Goal: Information Seeking & Learning: Find specific fact

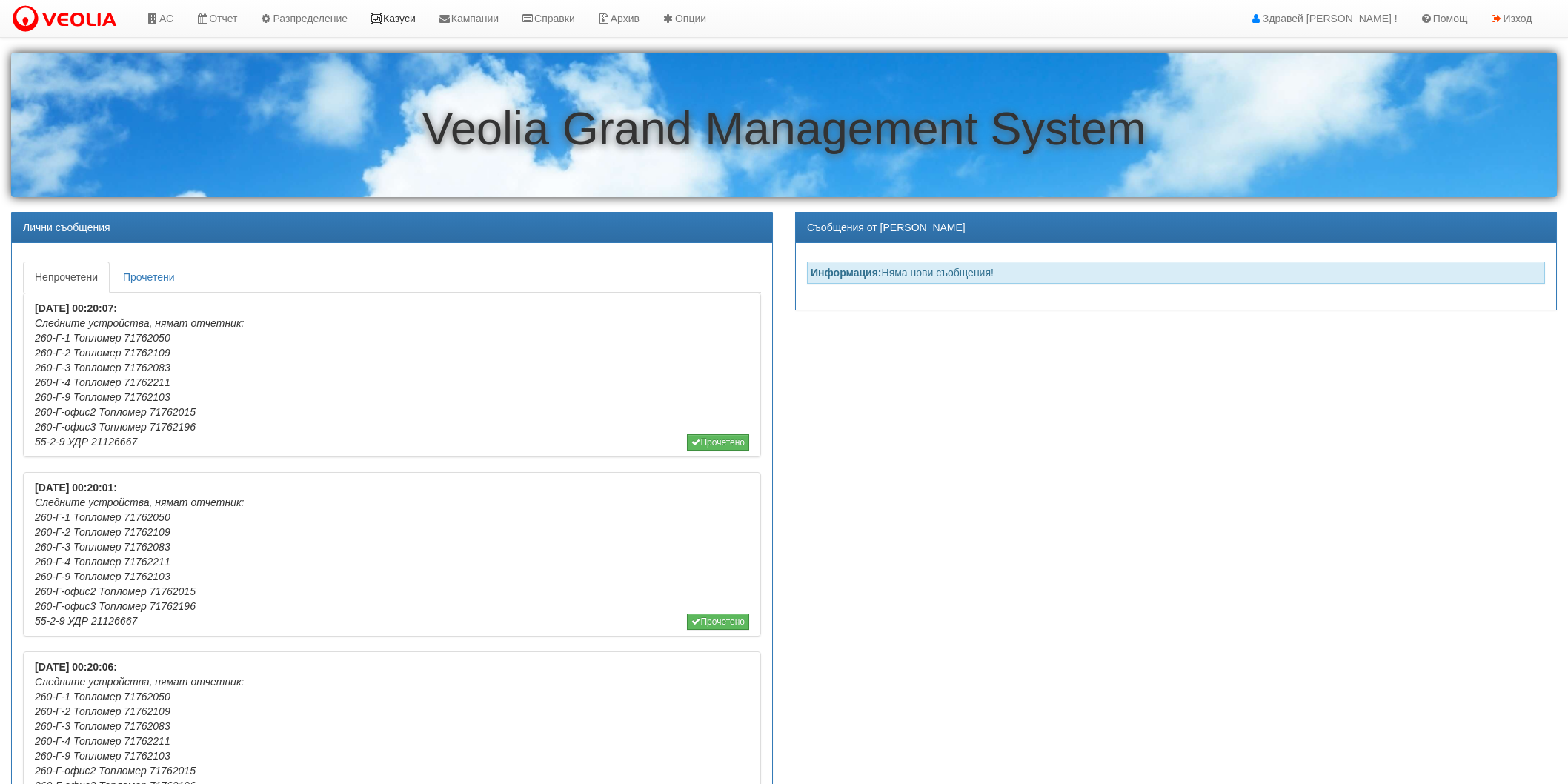
click at [395, 5] on link "Казуси" at bounding box center [392, 18] width 68 height 37
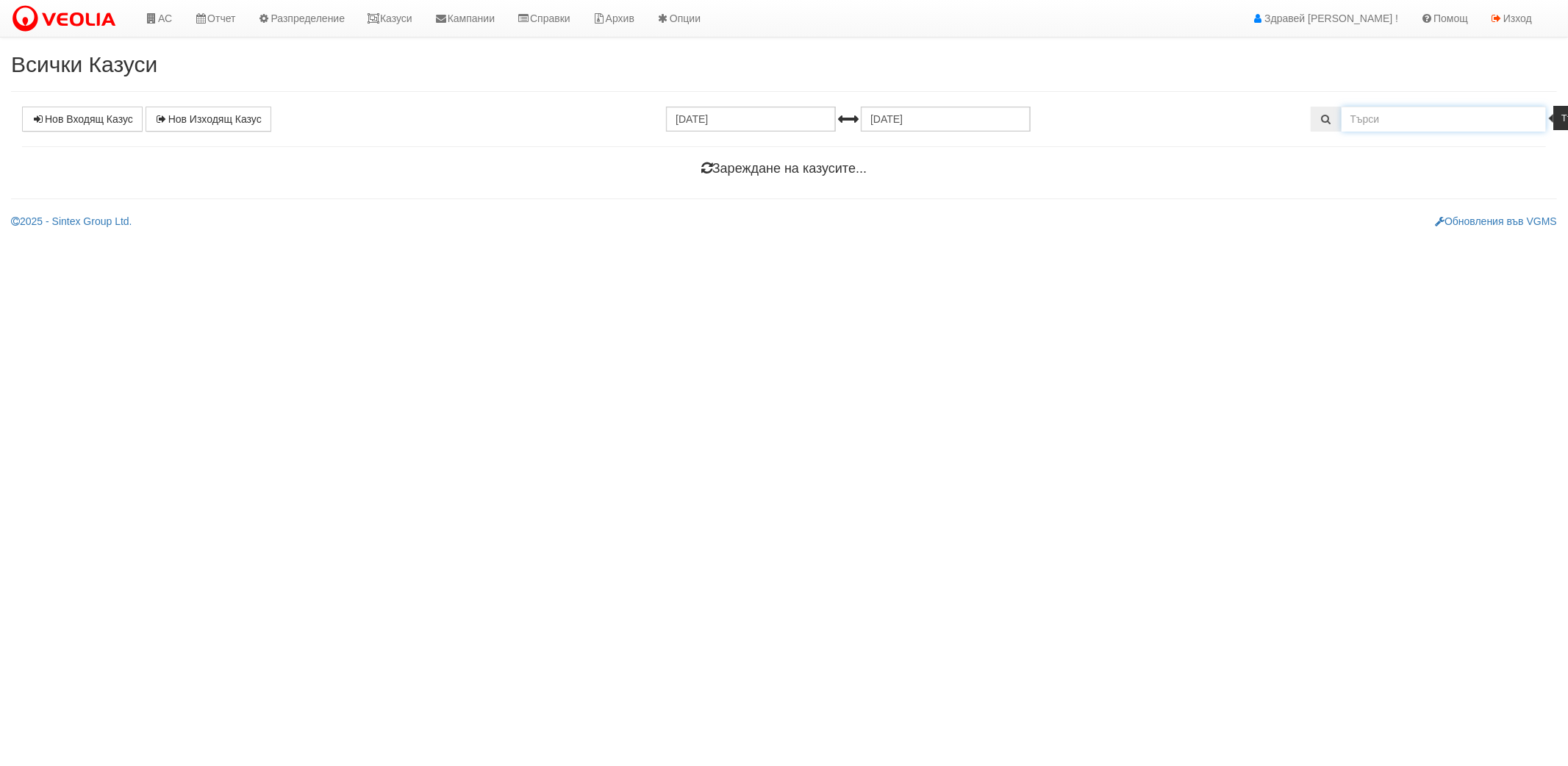
click at [1435, 111] on input "text" at bounding box center [1444, 120] width 206 height 25
click at [1376, 125] on input "139/595" at bounding box center [1444, 120] width 206 height 25
type input "139/5/95"
drag, startPoint x: 1429, startPoint y: 128, endPoint x: 1178, endPoint y: 93, distance: 253.4
click at [1178, 93] on div "Всички Казуси Нов Входящ Казус Нов Изходящ Казус 12.07.2025 12.08.2025 139/5/95…" at bounding box center [784, 150] width 1568 height 196
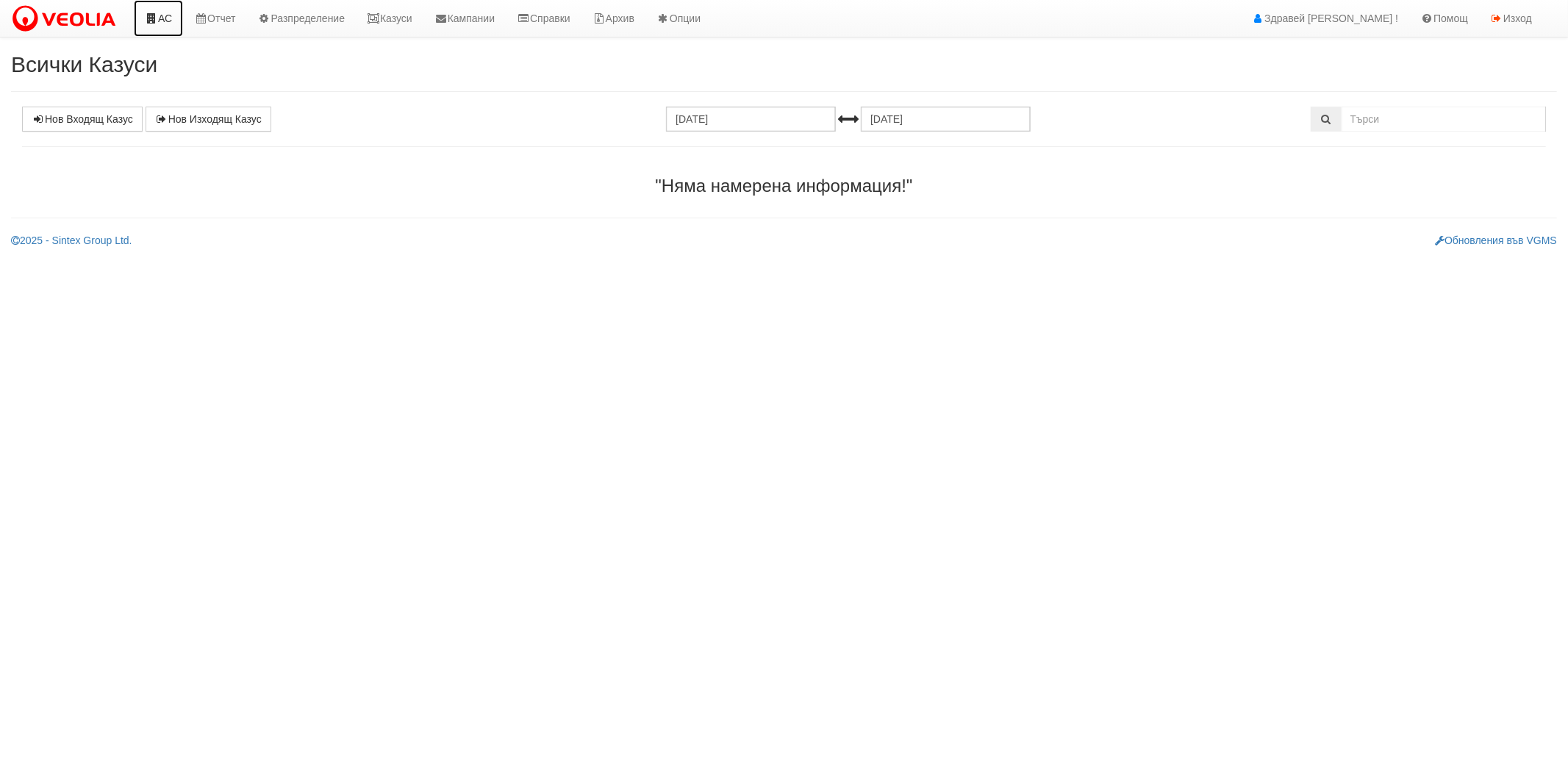
click at [178, 20] on link "АС" at bounding box center [158, 18] width 49 height 37
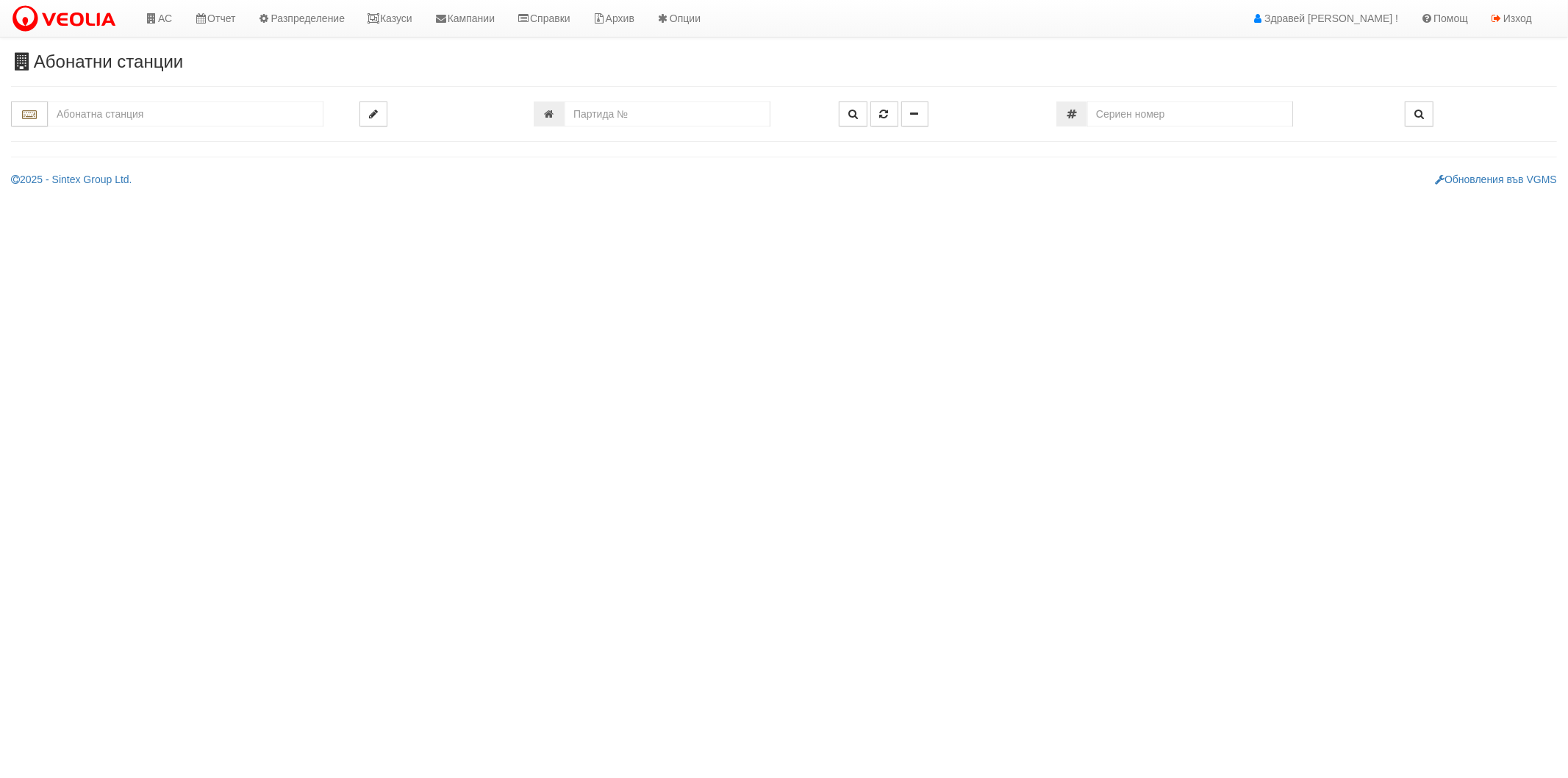
click at [173, 103] on input "text" at bounding box center [186, 114] width 276 height 25
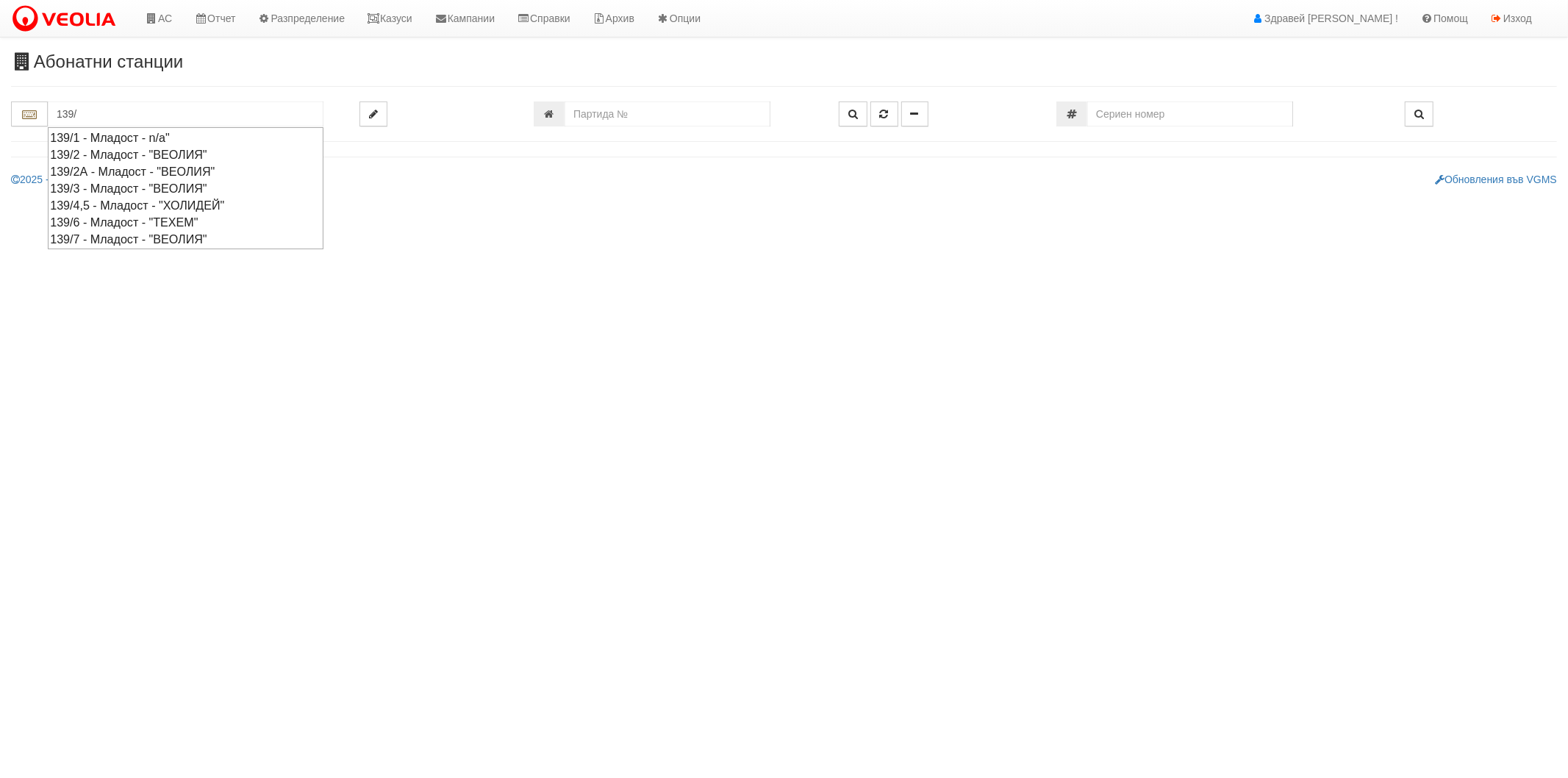
click at [141, 206] on div "139/4,5 - Младост - "ХОЛИДЕЙ"" at bounding box center [186, 206] width 272 height 17
type input "139/4,5 - Младост - "ХОЛИДЕЙ""
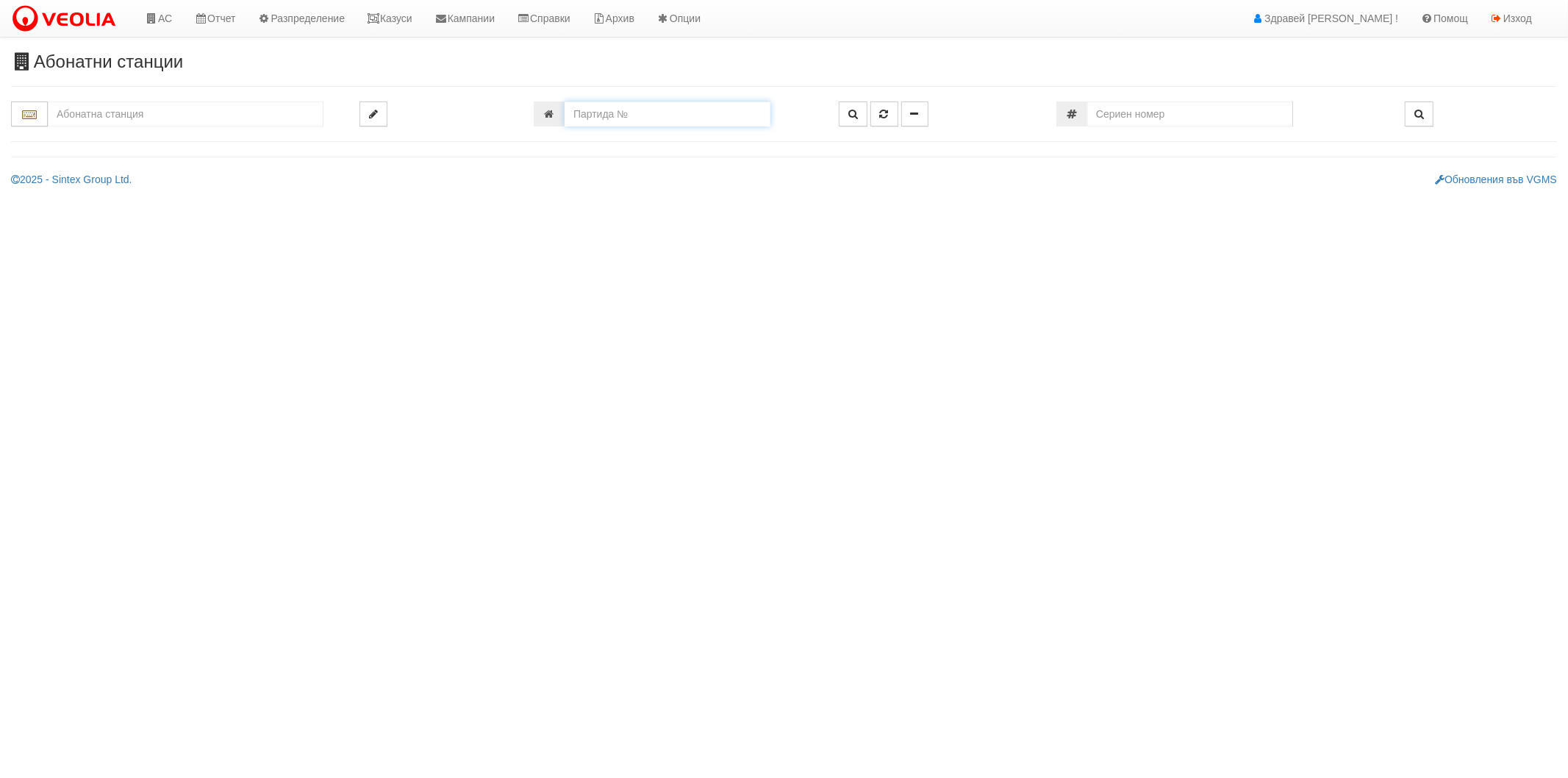
click at [700, 109] on input "number" at bounding box center [667, 114] width 206 height 25
type input "6162"
type input "132/1 - "ВЕОЛИЯ ЕНЕРДЖИ ВАРНА " ЕАД"
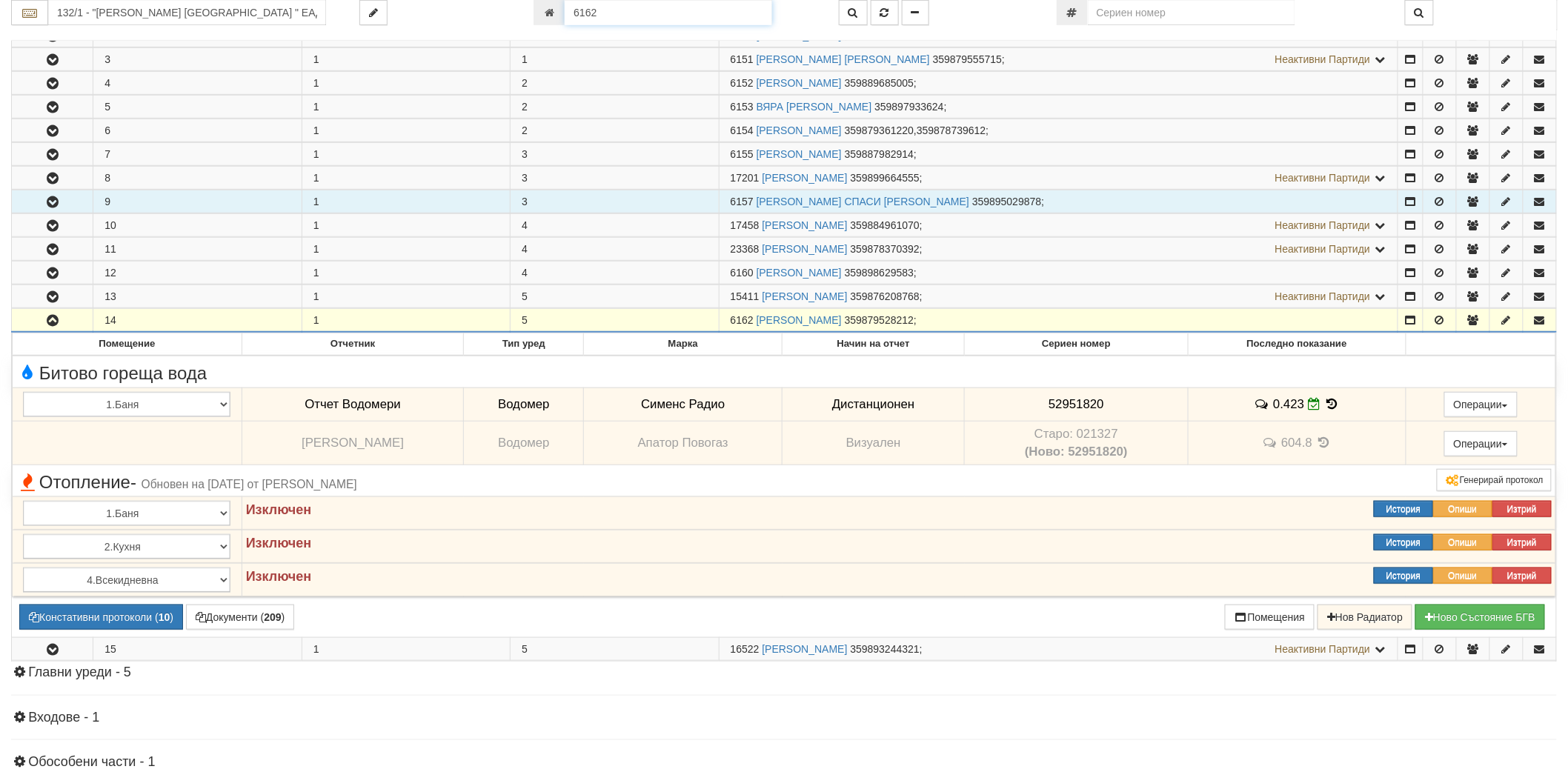
scroll to position [359, 0]
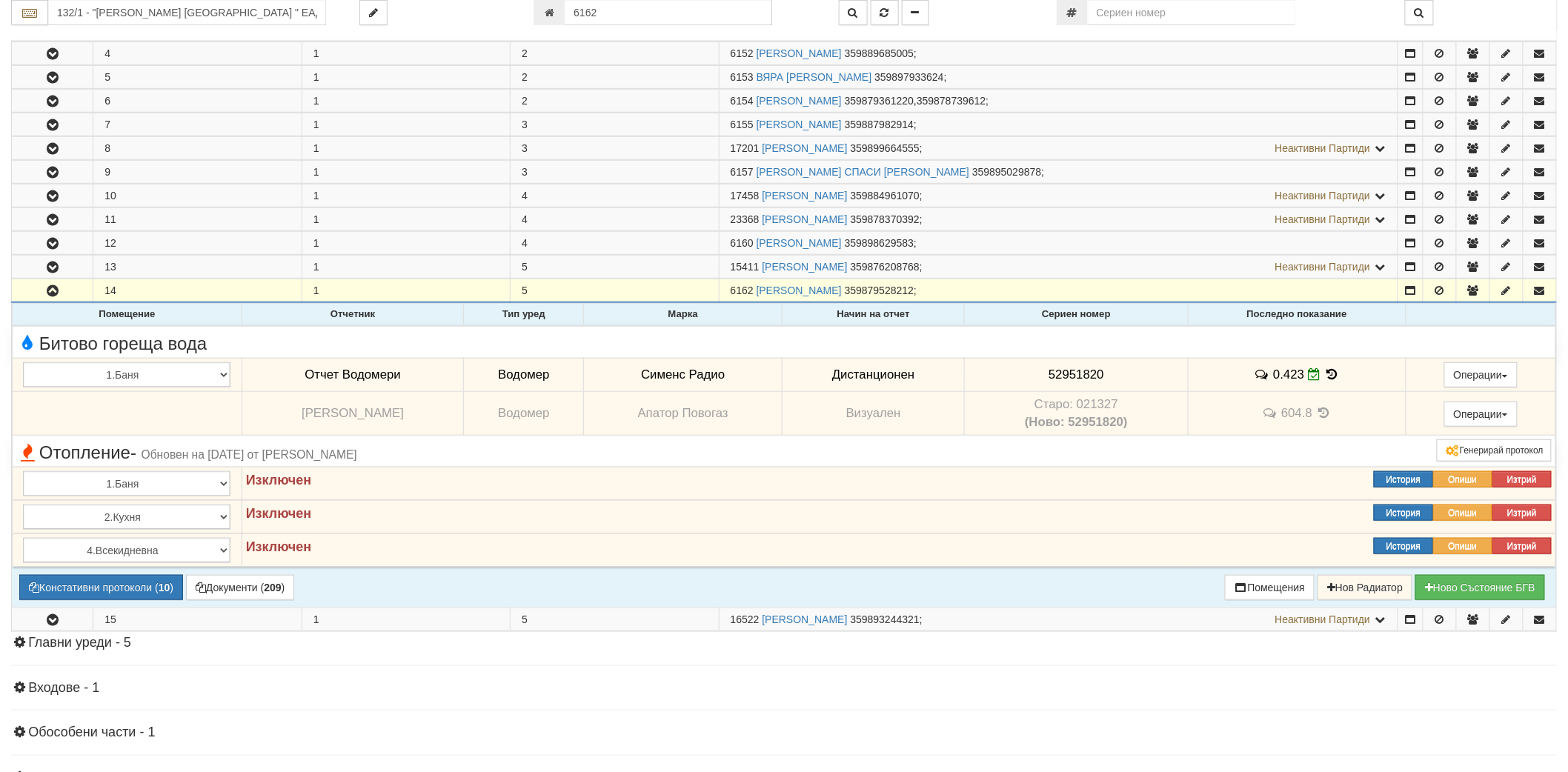
click at [1323, 415] on icon at bounding box center [1324, 413] width 16 height 13
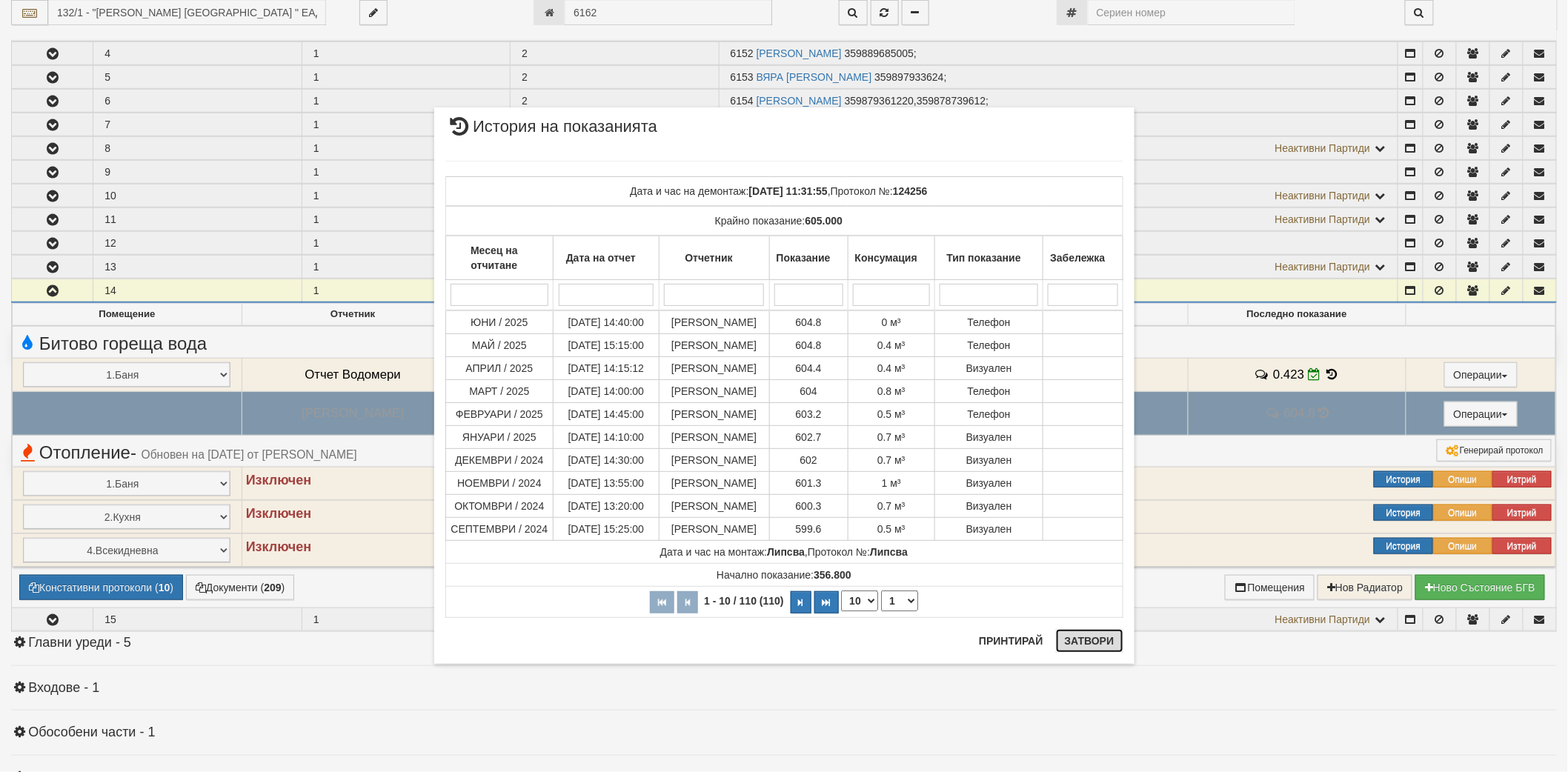
click at [1073, 642] on button "Затвори" at bounding box center [1090, 641] width 68 height 24
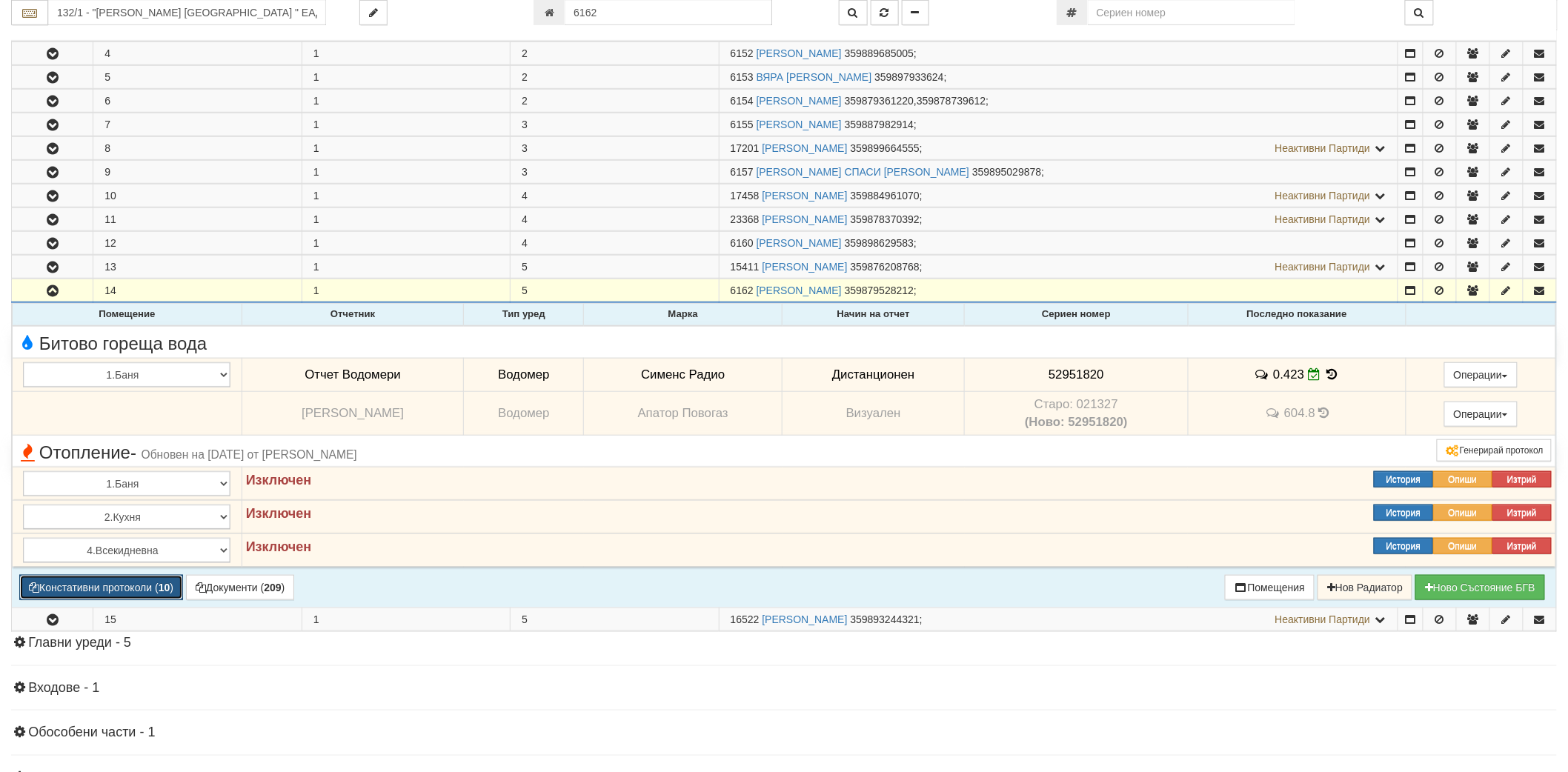
click at [160, 589] on button "Констативни протоколи ( 10 )" at bounding box center [100, 588] width 163 height 26
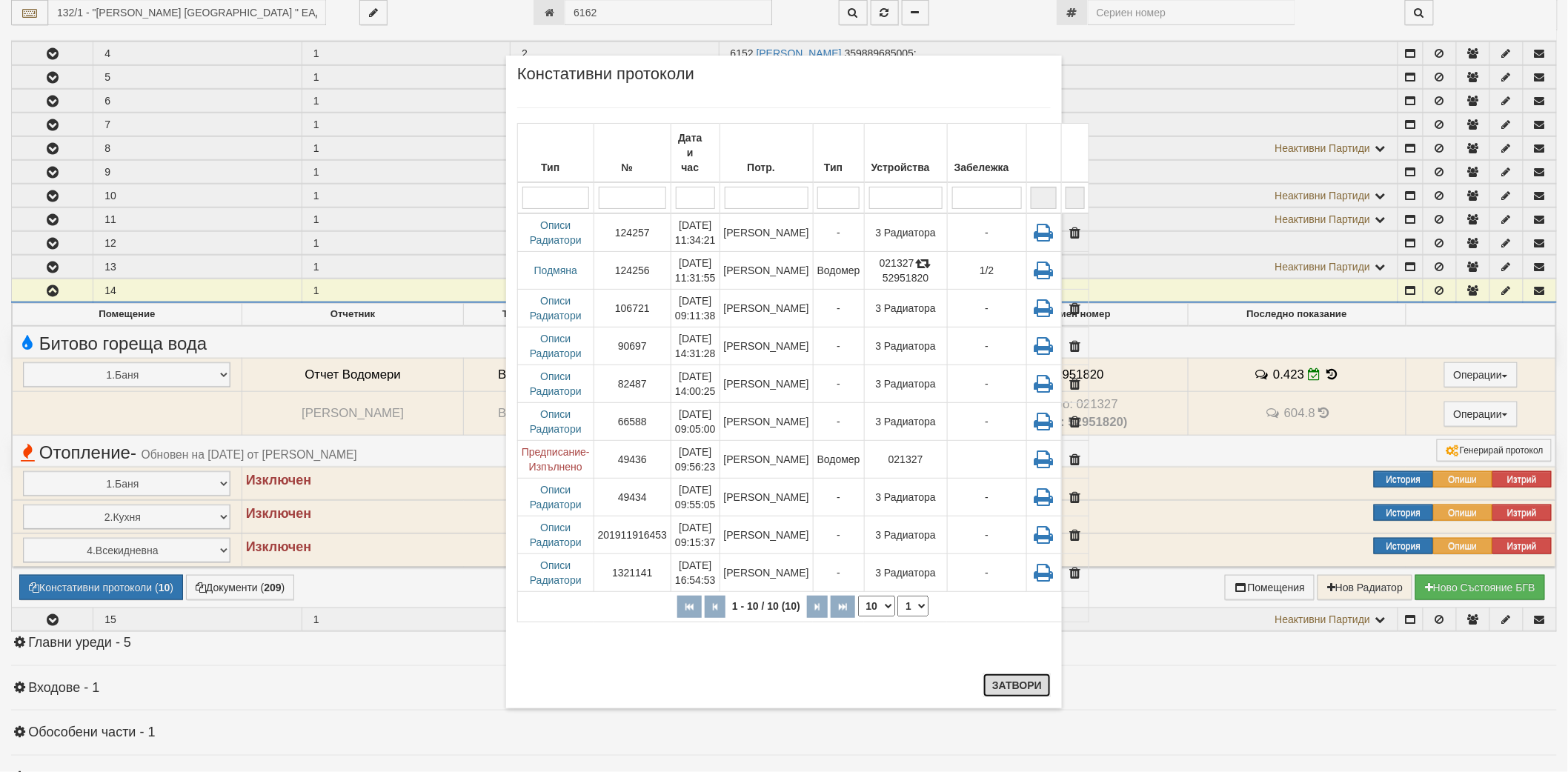
click at [997, 696] on button "Затвори" at bounding box center [1018, 685] width 68 height 24
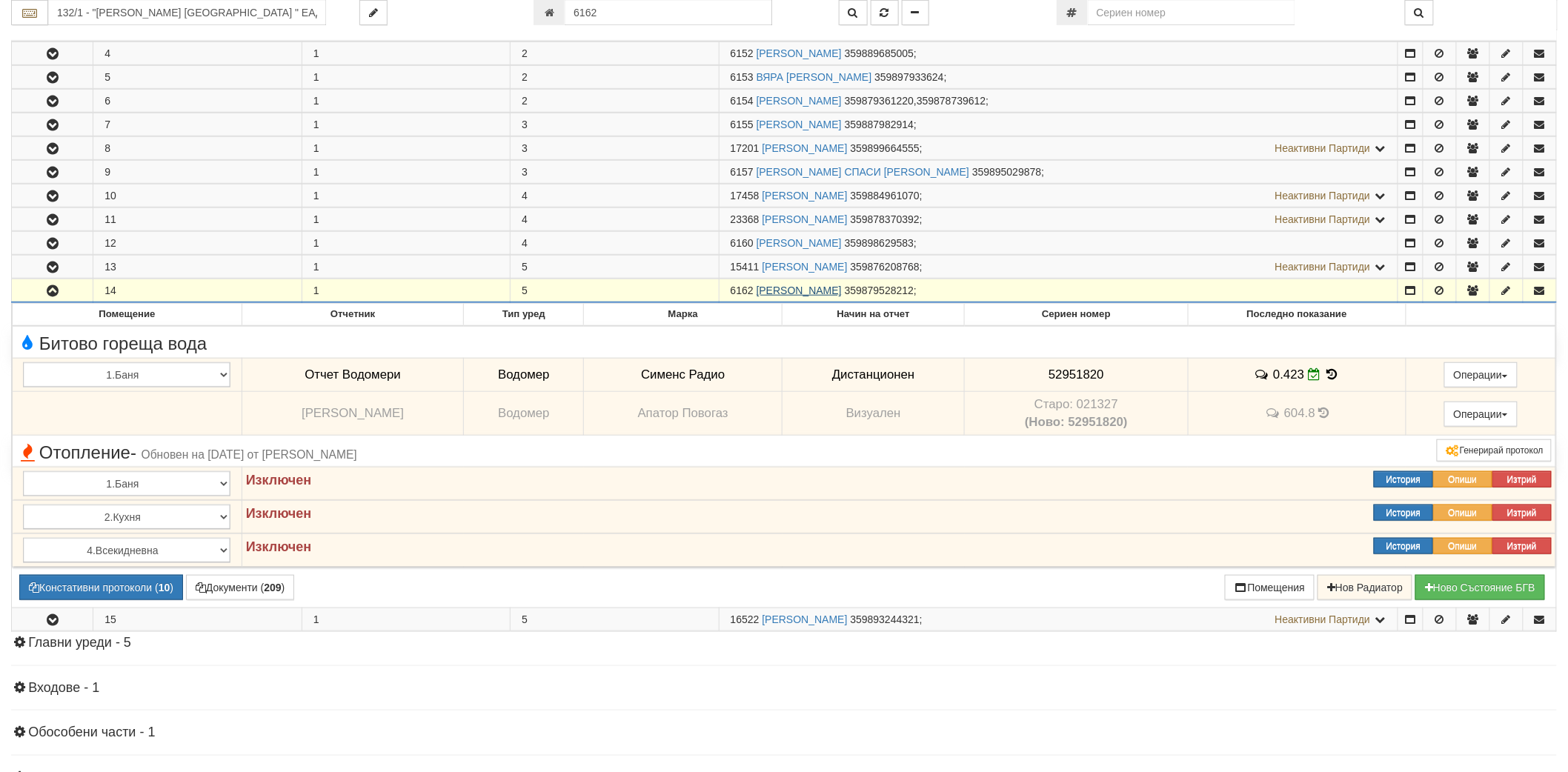
click at [819, 290] on link "ЦВЕТЕЛИНА ИВАНОВА РАЙНОВА" at bounding box center [799, 290] width 85 height 12
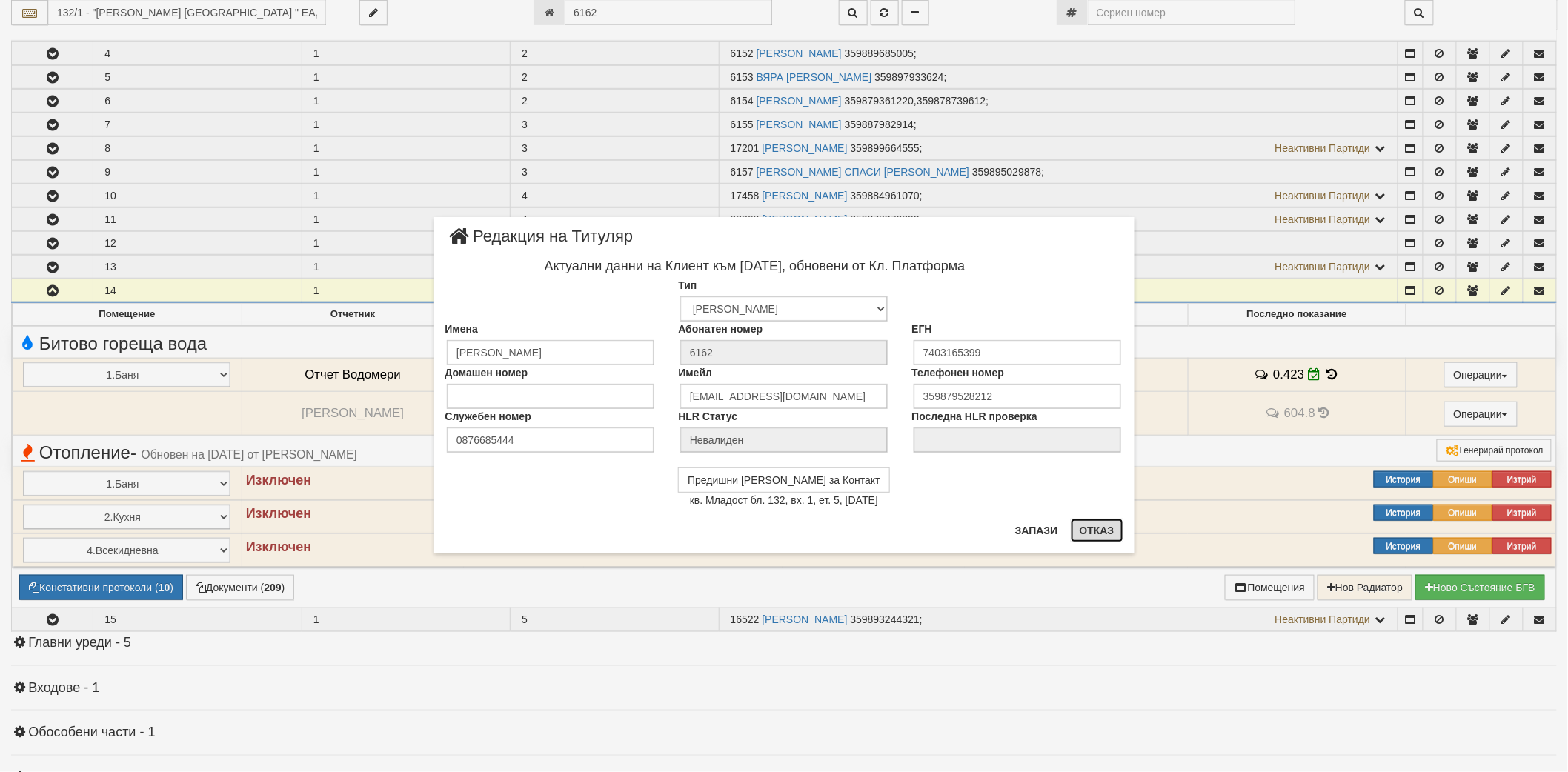
click at [1110, 527] on button "Отказ" at bounding box center [1097, 530] width 53 height 24
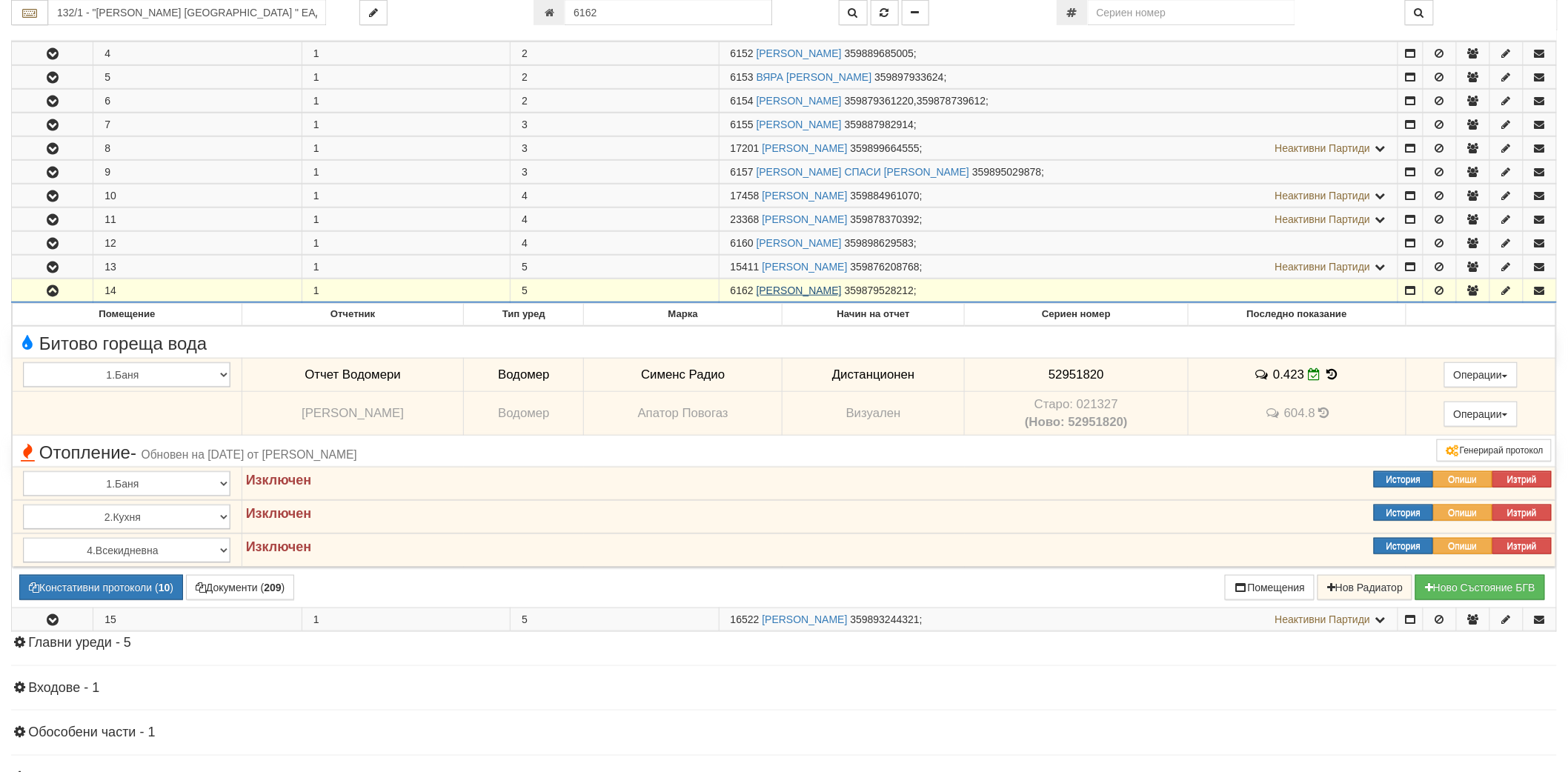
click at [799, 291] on link "ЦВЕТЕЛИНА ИВАНОВА РАЙНОВА" at bounding box center [799, 290] width 85 height 12
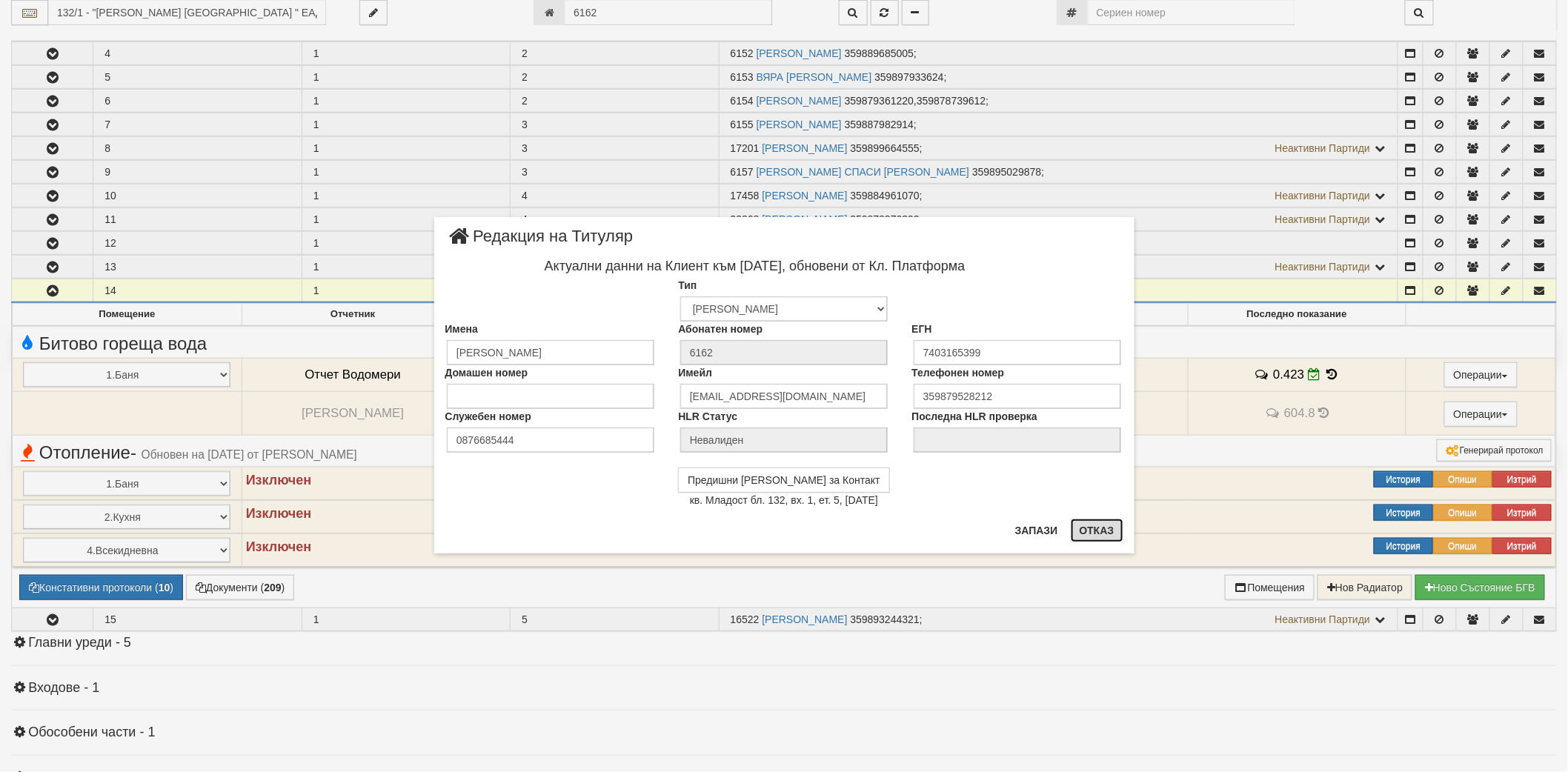
click at [1082, 523] on button "Отказ" at bounding box center [1097, 530] width 53 height 24
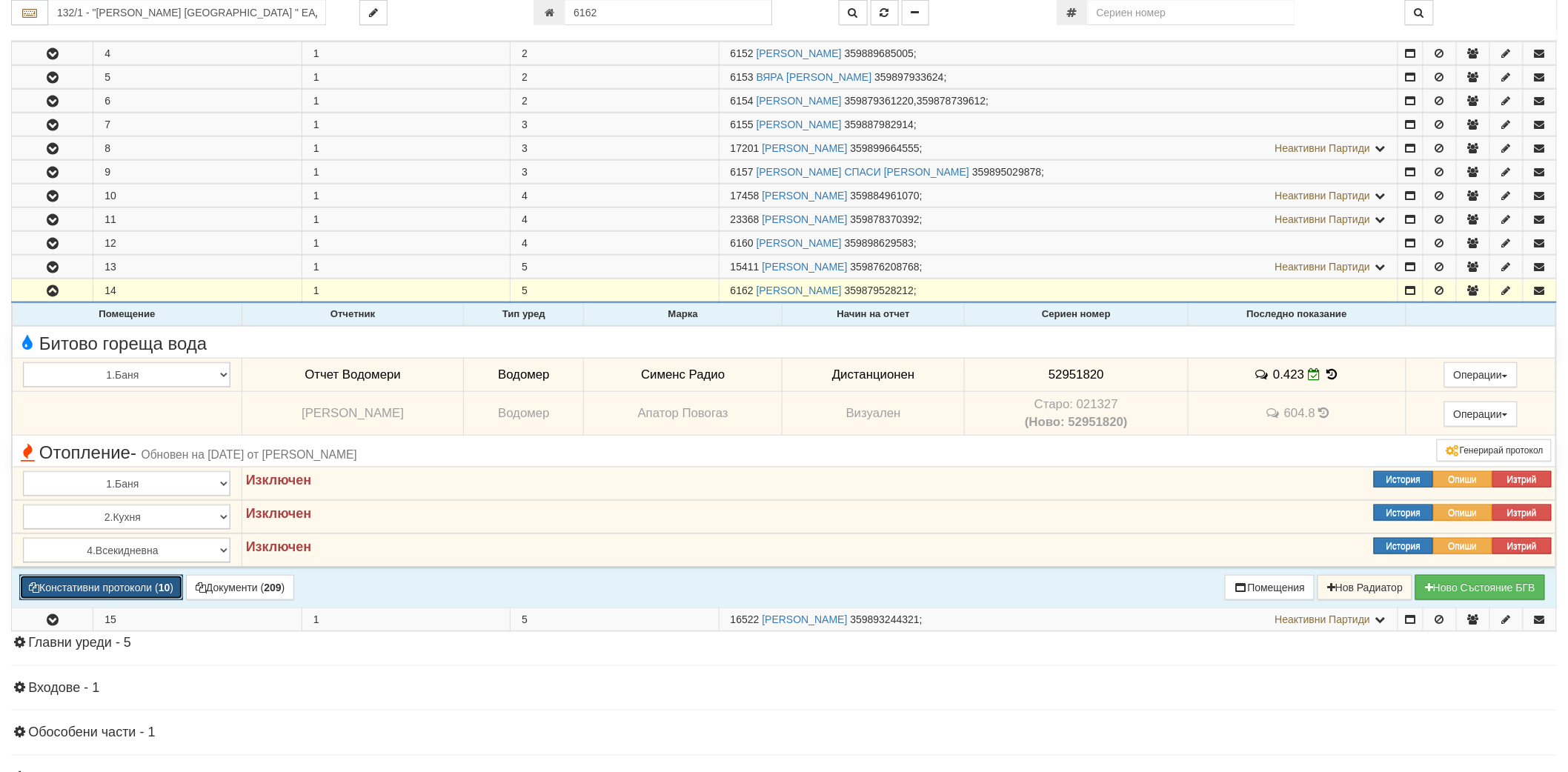
click at [129, 578] on button "Констативни протоколи ( 10 )" at bounding box center [100, 588] width 163 height 26
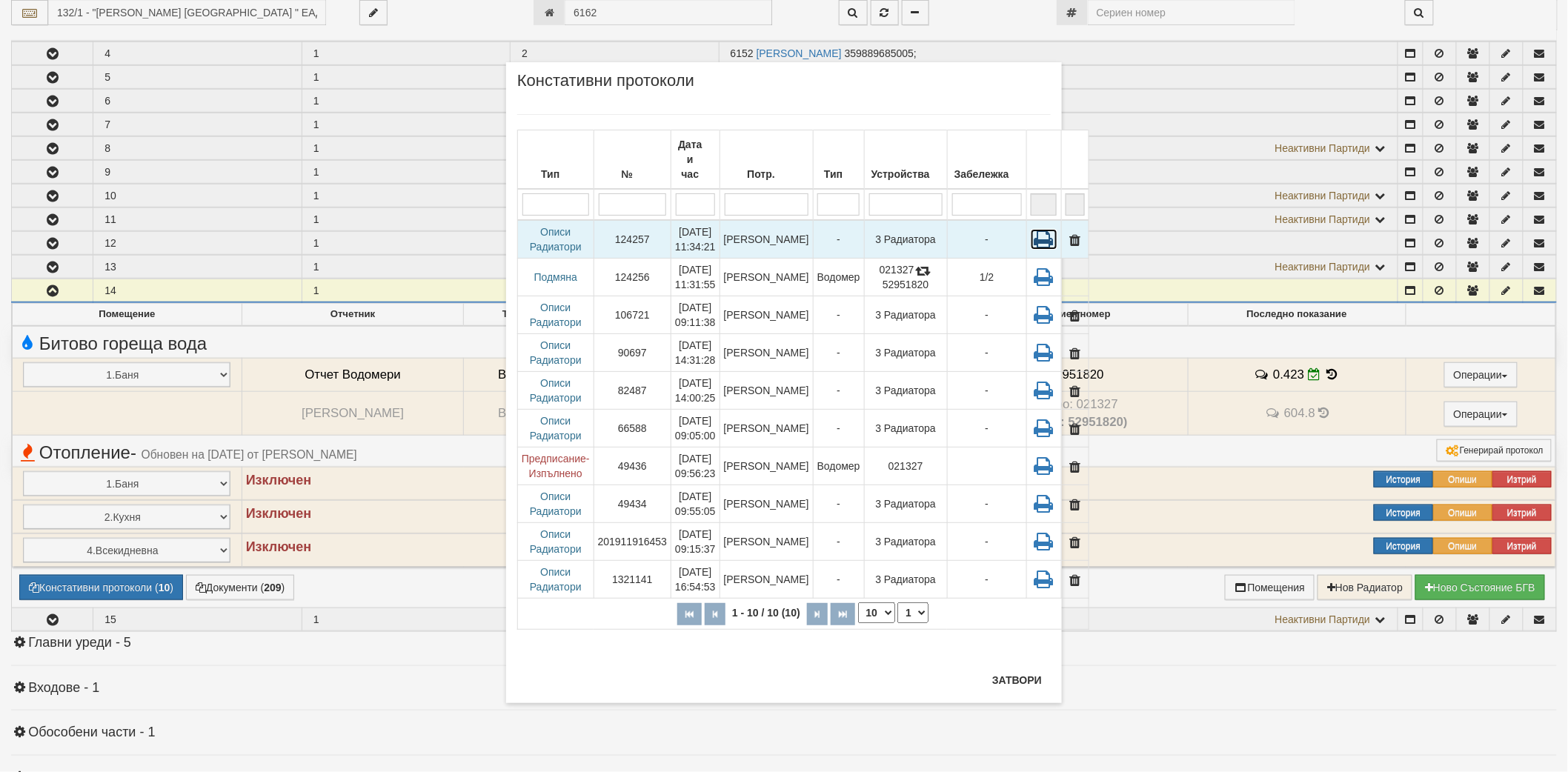
click at [1031, 229] on icon at bounding box center [1044, 239] width 26 height 21
drag, startPoint x: 697, startPoint y: 213, endPoint x: 673, endPoint y: 211, distance: 24.1
click at [673, 220] on td "08/07/2025 11:34:21" at bounding box center [696, 239] width 49 height 38
drag, startPoint x: 902, startPoint y: 223, endPoint x: 833, endPoint y: 224, distance: 69.0
click at [864, 224] on td "3 Радиатора" at bounding box center [905, 239] width 83 height 38
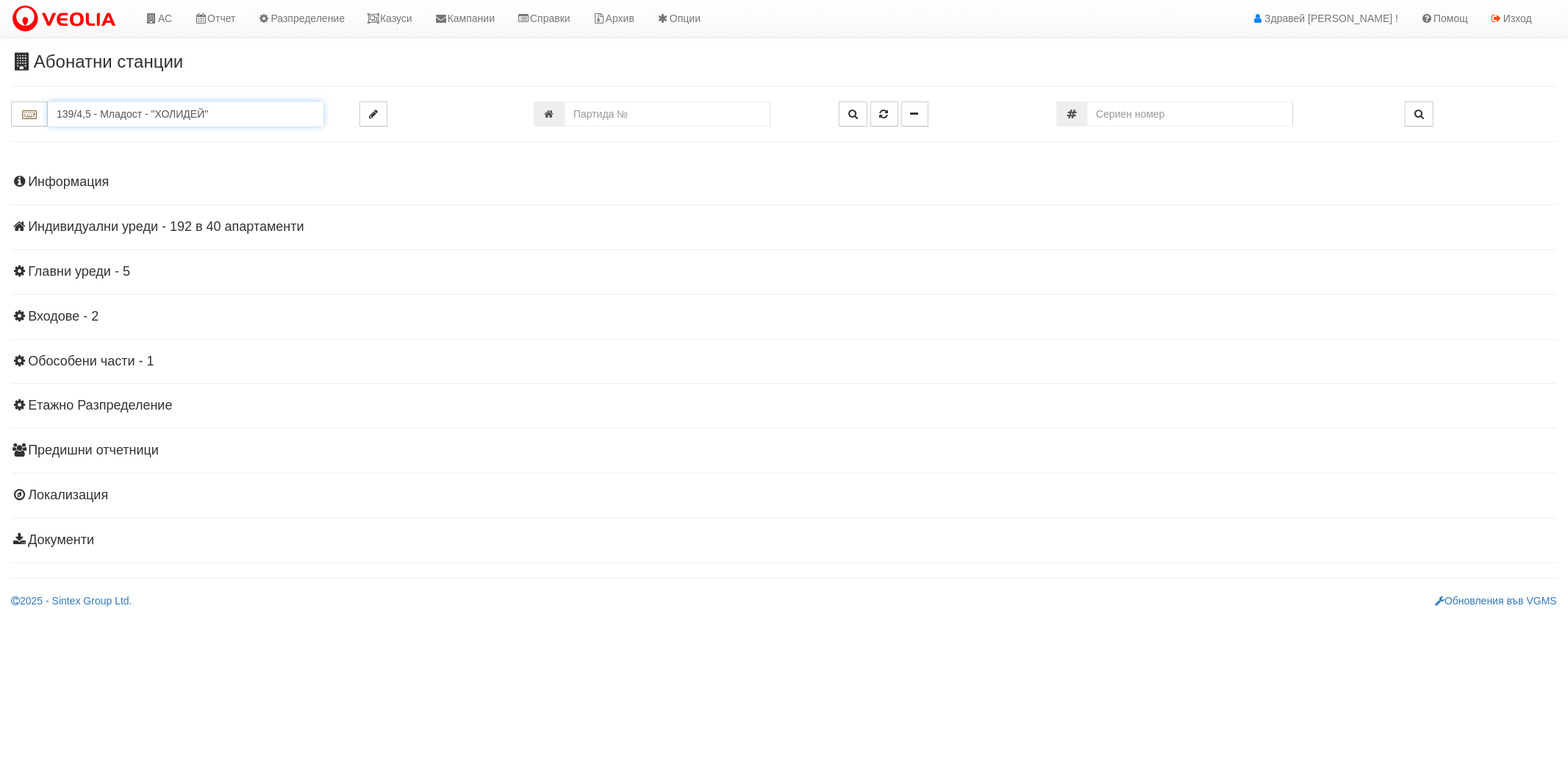
click at [204, 115] on input "139/4,5 - Младост - "ХОЛИДЕЙ"" at bounding box center [186, 114] width 276 height 25
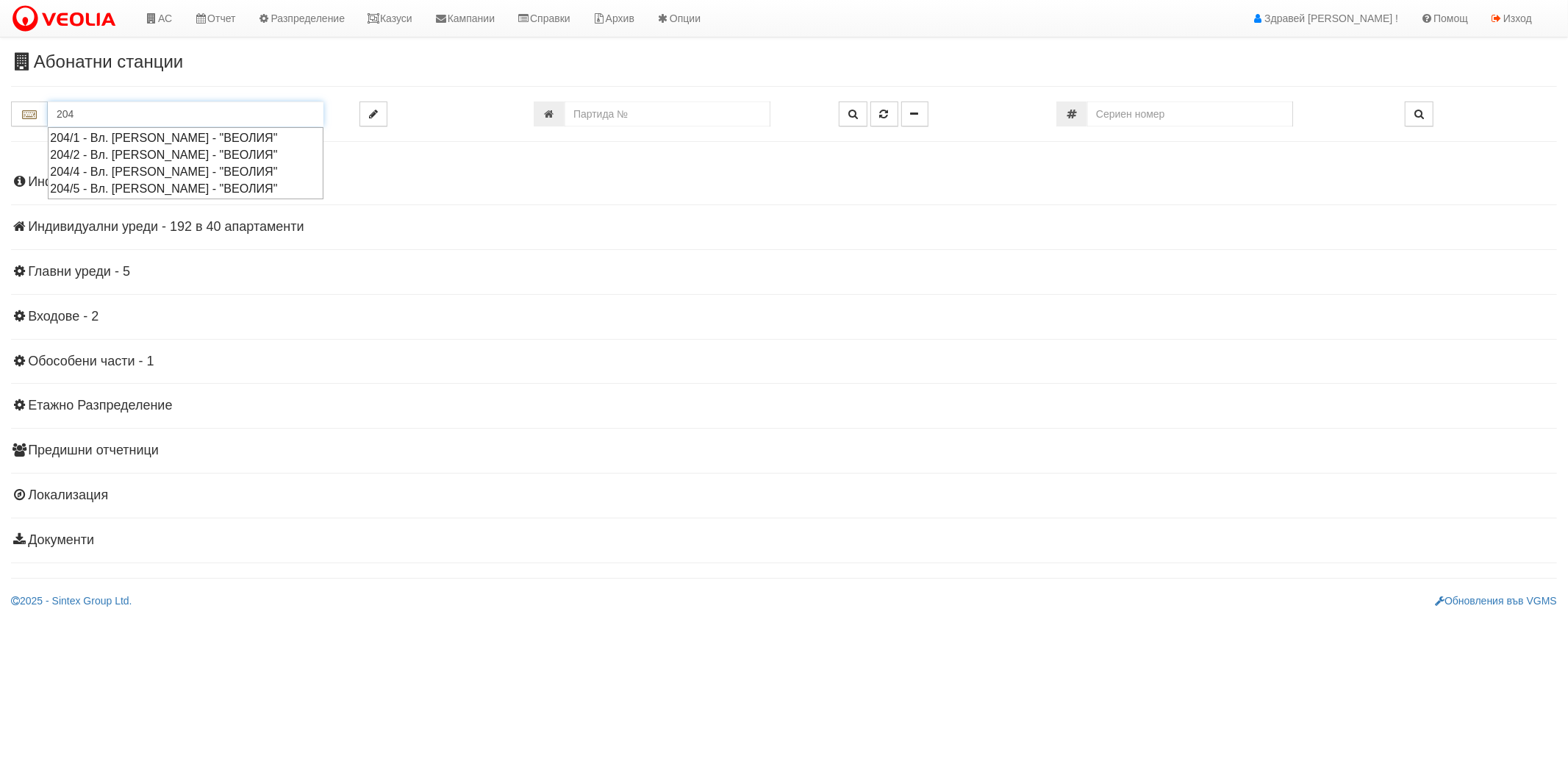
click at [225, 187] on div "204/5 - Вл. [PERSON_NAME] - "ВЕОЛИЯ"" at bounding box center [186, 188] width 272 height 17
type input "204/5 - Вл. [PERSON_NAME] - "ВЕОЛИЯ""
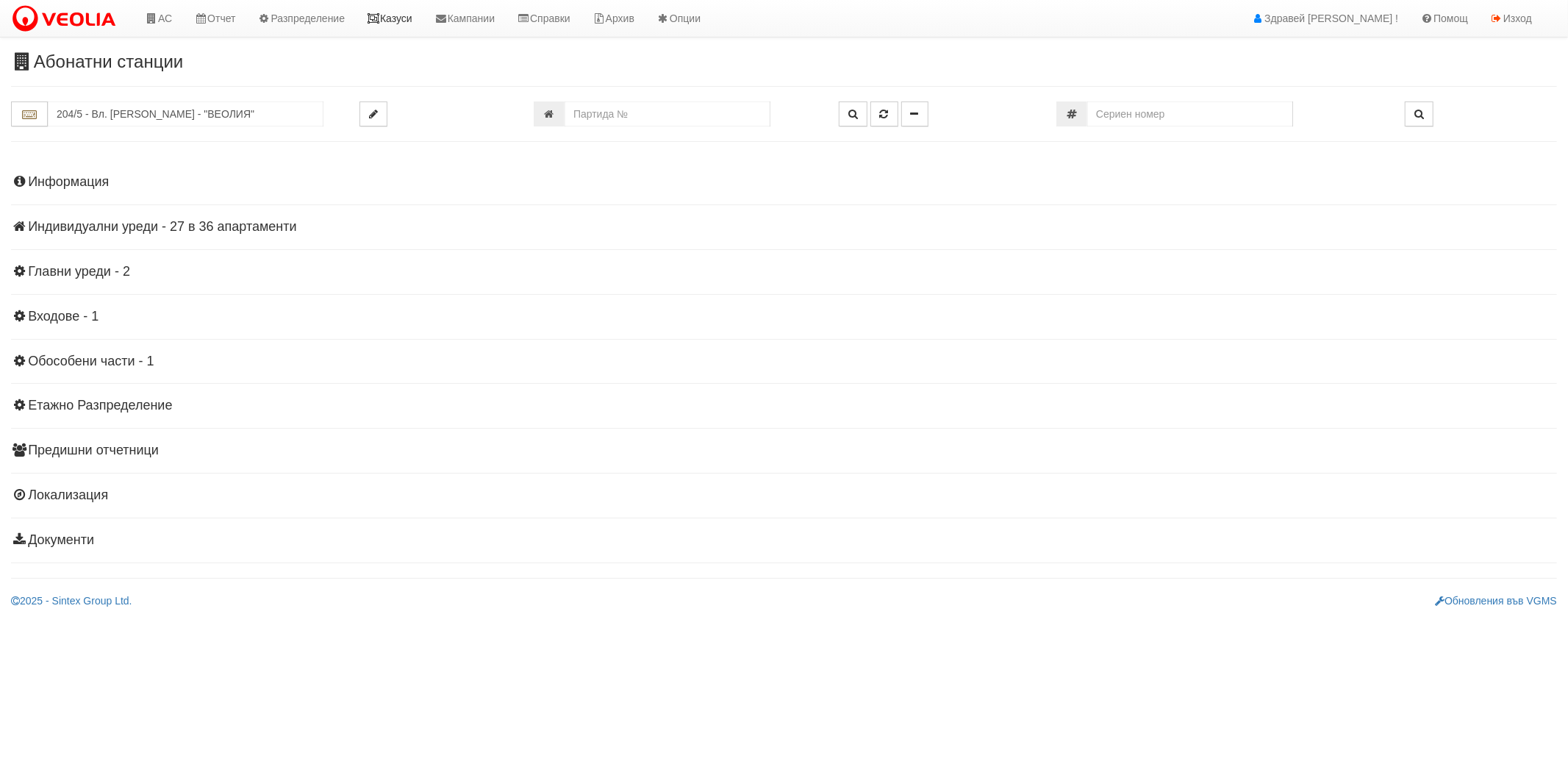
click at [401, 14] on link "Казуси" at bounding box center [389, 18] width 68 height 37
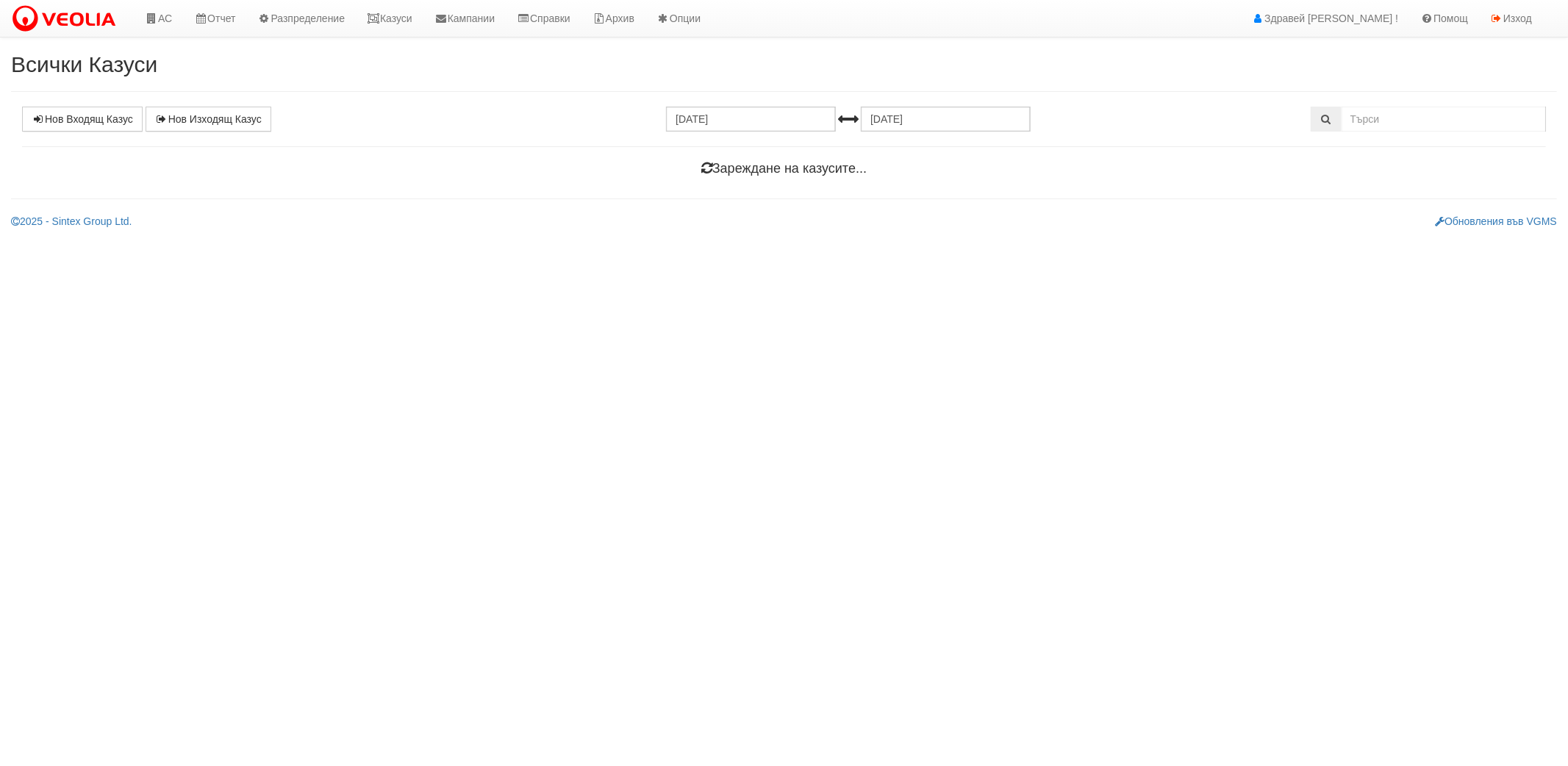
click at [1382, 134] on div "Нов Входящ Казус Нов Изходящ Казус [DATE] [DATE] Зареждане на казусите..." at bounding box center [784, 145] width 1546 height 77
click at [1382, 123] on input "text" at bounding box center [1432, 120] width 203 height 25
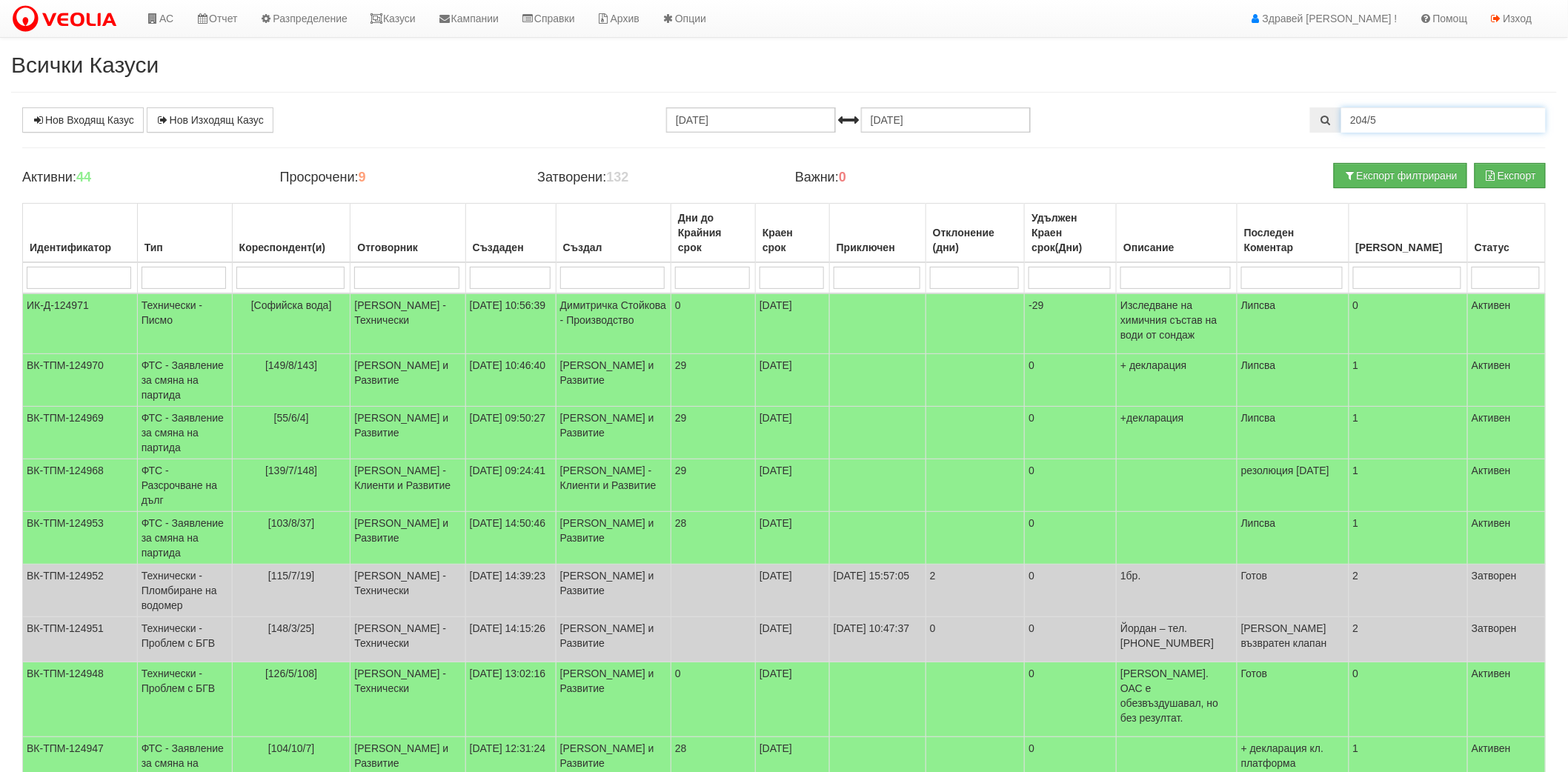
type input "204/5"
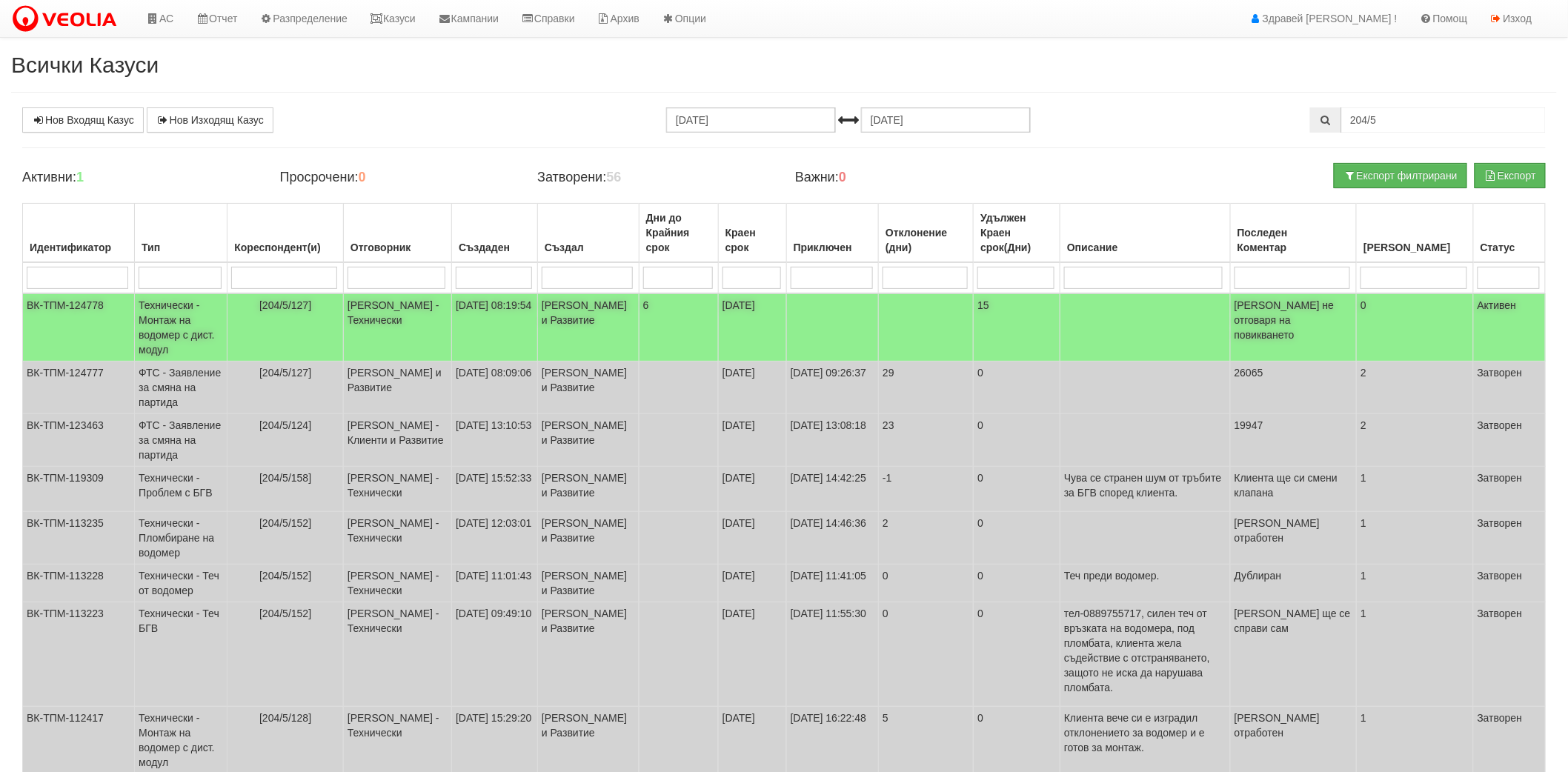
click at [775, 346] on td "[DATE]" at bounding box center [752, 328] width 68 height 68
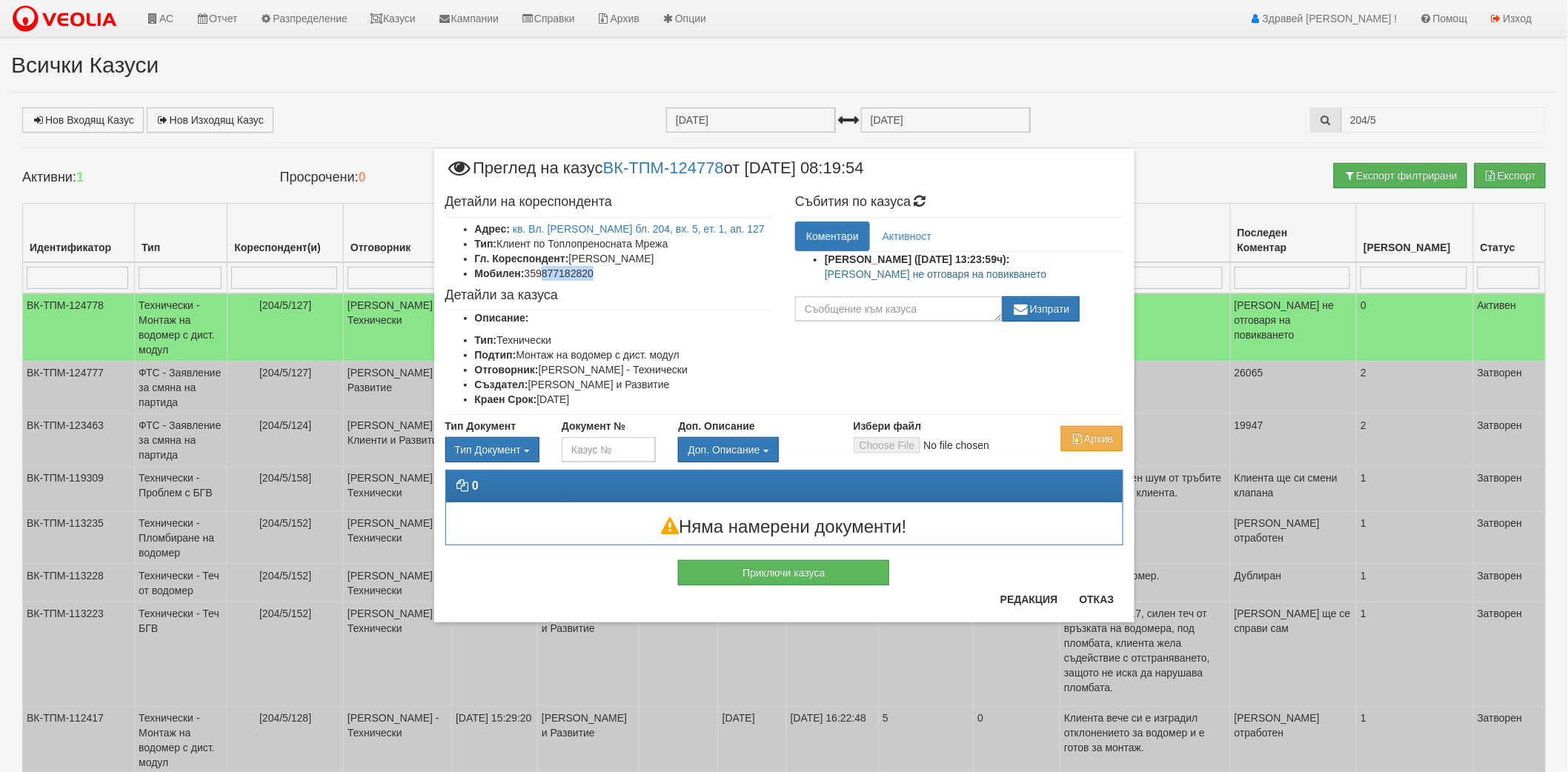
drag, startPoint x: 601, startPoint y: 270, endPoint x: 544, endPoint y: 275, distance: 57.2
click at [543, 275] on li "Мобилен: 359877182820" at bounding box center [624, 274] width 298 height 15
click at [601, 270] on li "Мобилен: 359877182820" at bounding box center [624, 274] width 298 height 15
drag, startPoint x: 601, startPoint y: 269, endPoint x: 528, endPoint y: 275, distance: 73.2
click at [528, 275] on li "Мобилен: 359877182820" at bounding box center [624, 274] width 298 height 15
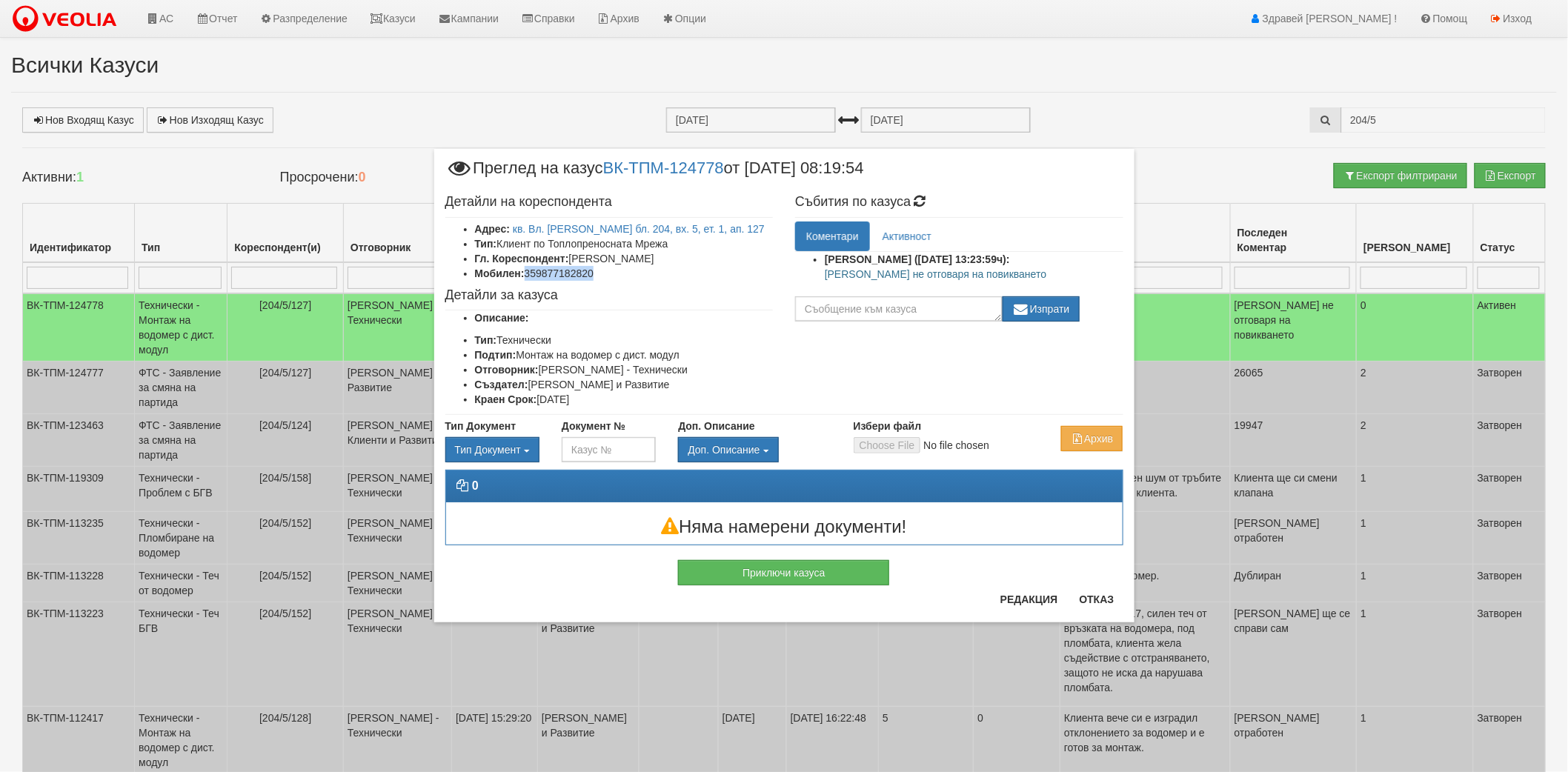
click at [603, 270] on li "Мобилен: 359877182820" at bounding box center [624, 274] width 298 height 15
drag, startPoint x: 599, startPoint y: 276, endPoint x: 545, endPoint y: 270, distance: 54.3
click at [545, 270] on li "Мобилен: 359877182820" at bounding box center [624, 274] width 298 height 15
click at [596, 270] on li "Мобилен: 359877182820" at bounding box center [624, 274] width 298 height 15
drag, startPoint x: 596, startPoint y: 270, endPoint x: 545, endPoint y: 268, distance: 51.0
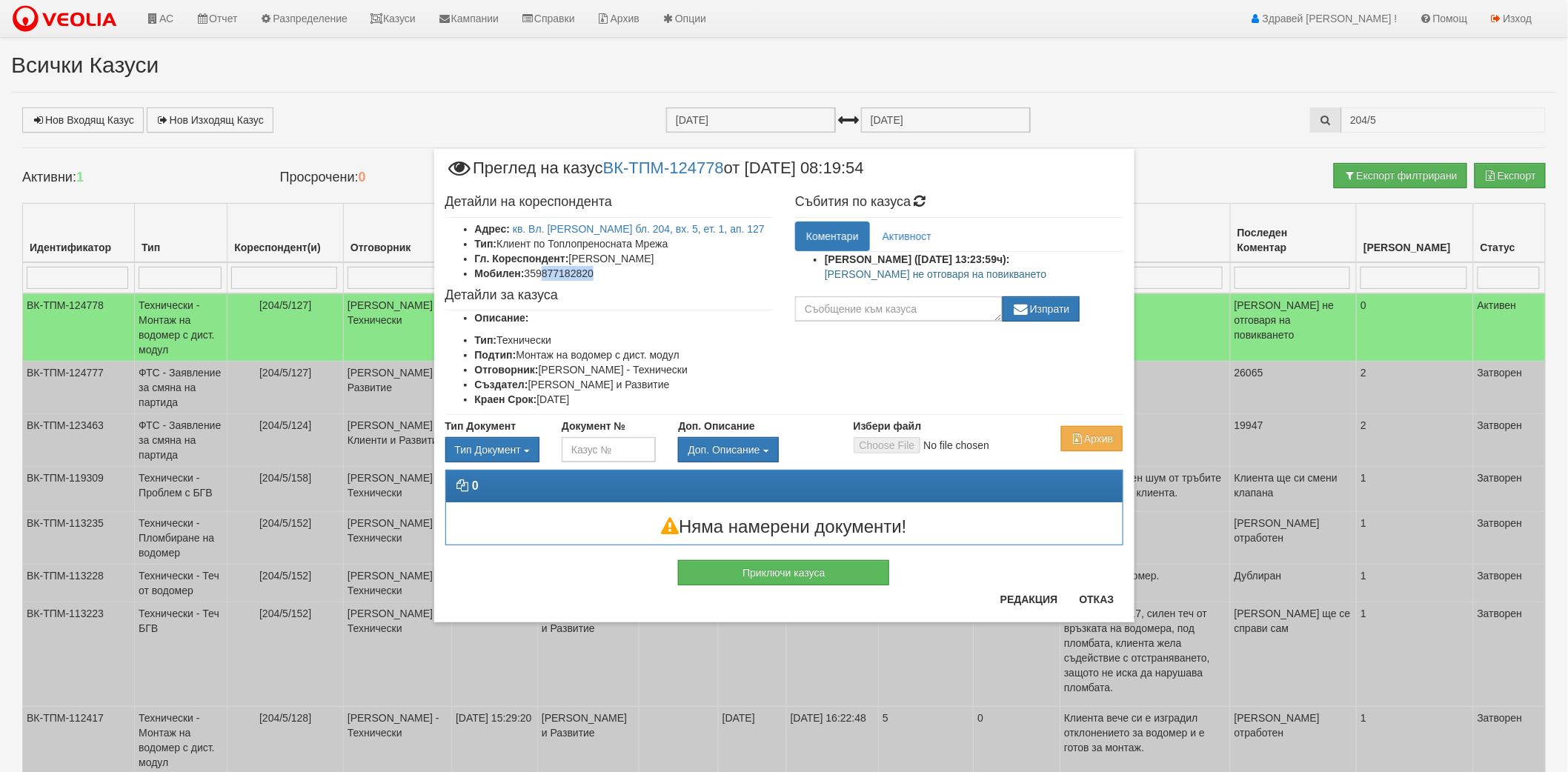
click at [545, 268] on li "Мобилен: 359877182820" at bounding box center [624, 274] width 298 height 15
drag, startPoint x: 545, startPoint y: 268, endPoint x: 604, endPoint y: 271, distance: 59.1
click at [604, 271] on li "Мобилен: 359877182820" at bounding box center [624, 274] width 298 height 15
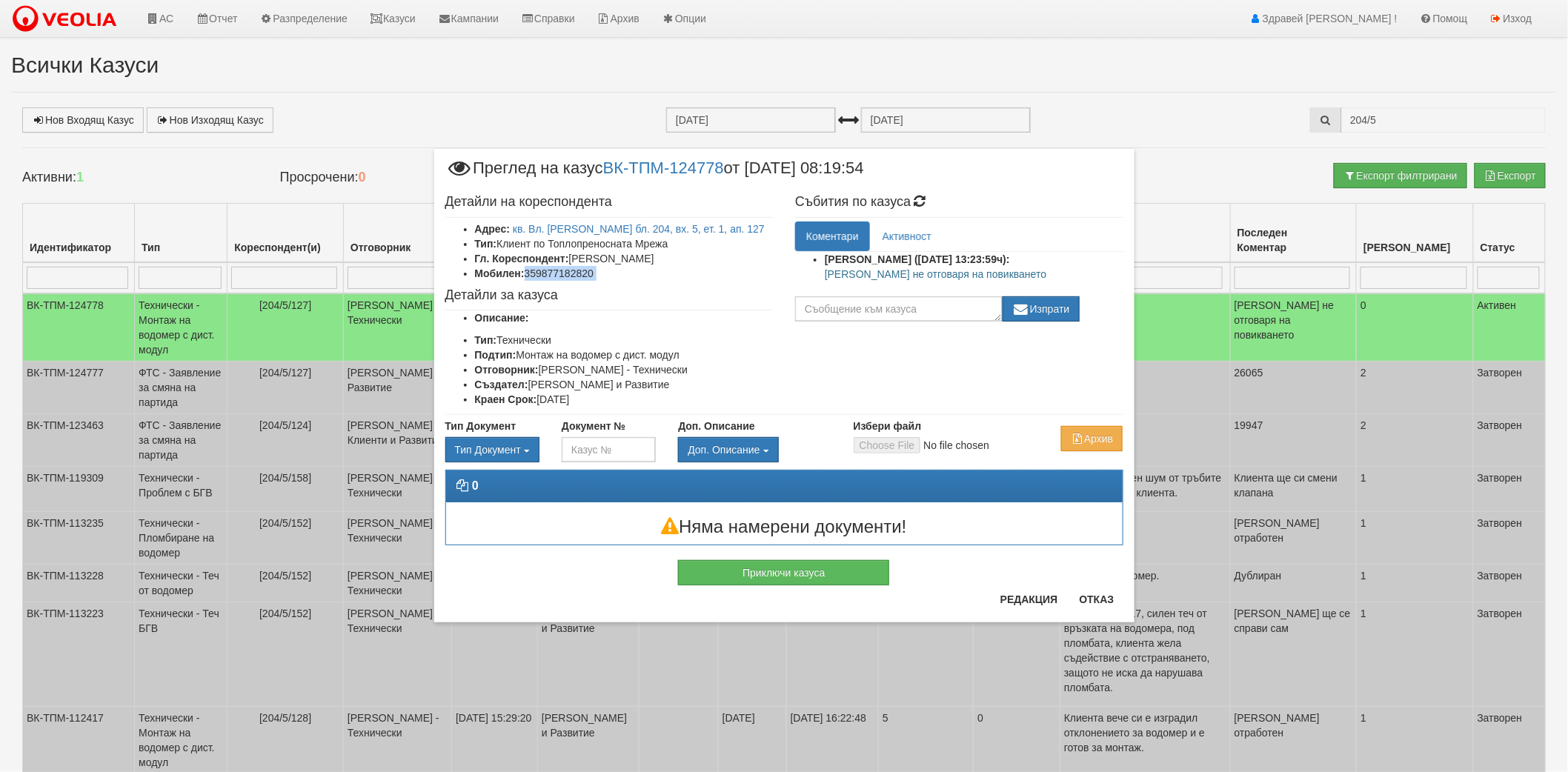
drag, startPoint x: 594, startPoint y: 271, endPoint x: 566, endPoint y: 270, distance: 28.0
click at [566, 270] on li "Мобилен: 359877182820" at bounding box center [624, 274] width 298 height 15
click at [562, 270] on li "Мобилен: 359877182820" at bounding box center [624, 274] width 298 height 15
click at [552, 271] on li "Мобилен: 359877182820" at bounding box center [624, 274] width 298 height 15
drag, startPoint x: 541, startPoint y: 274, endPoint x: 589, endPoint y: 274, distance: 48.0
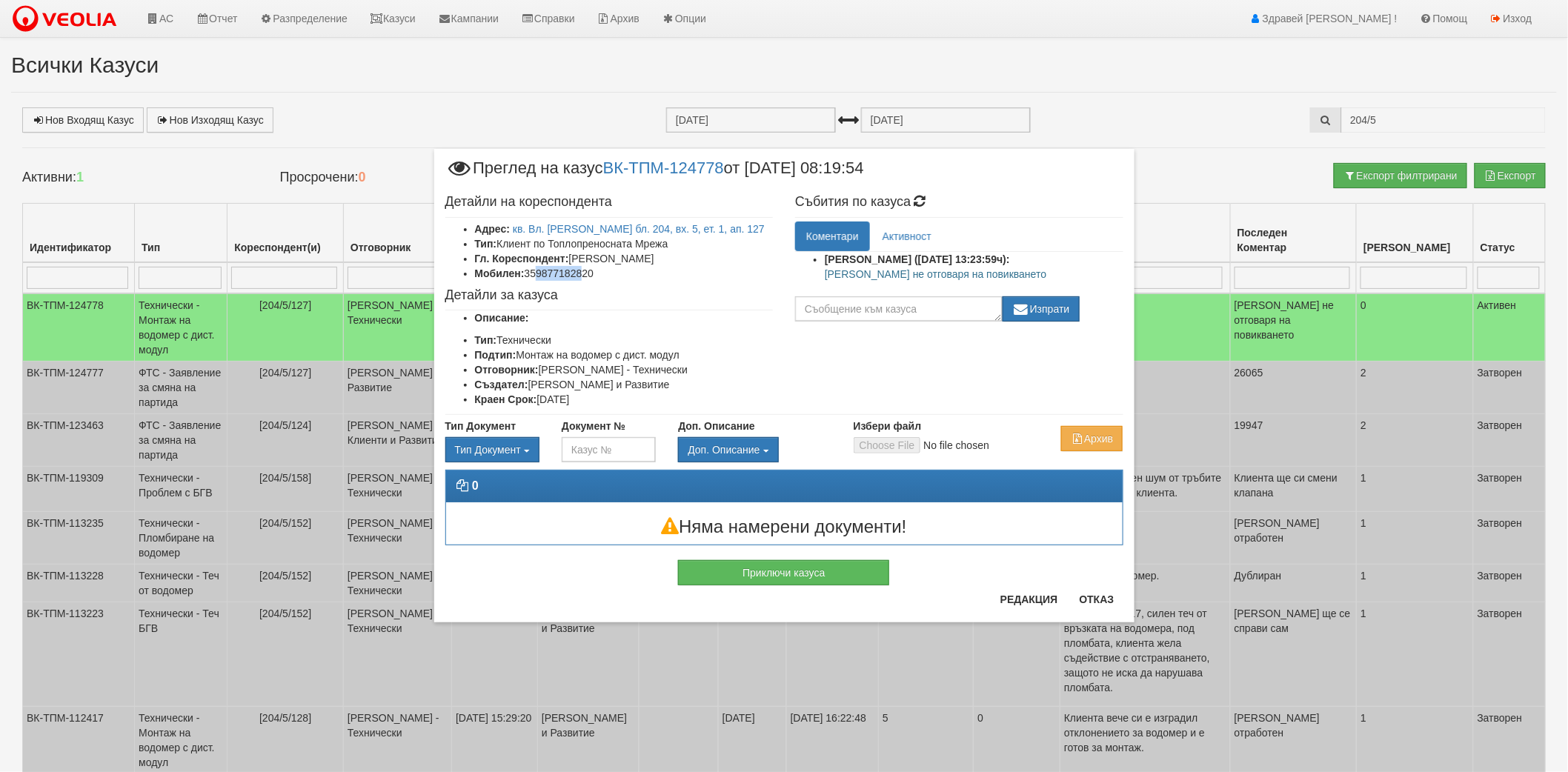
click at [589, 274] on li "Мобилен: 359877182820" at bounding box center [624, 274] width 298 height 15
drag, startPoint x: 608, startPoint y: 267, endPoint x: 546, endPoint y: 270, distance: 62.1
click at [546, 270] on li "Мобилен: 359877182820" at bounding box center [624, 274] width 298 height 15
click at [612, 276] on li "Мобилен: 359877182820" at bounding box center [624, 274] width 298 height 15
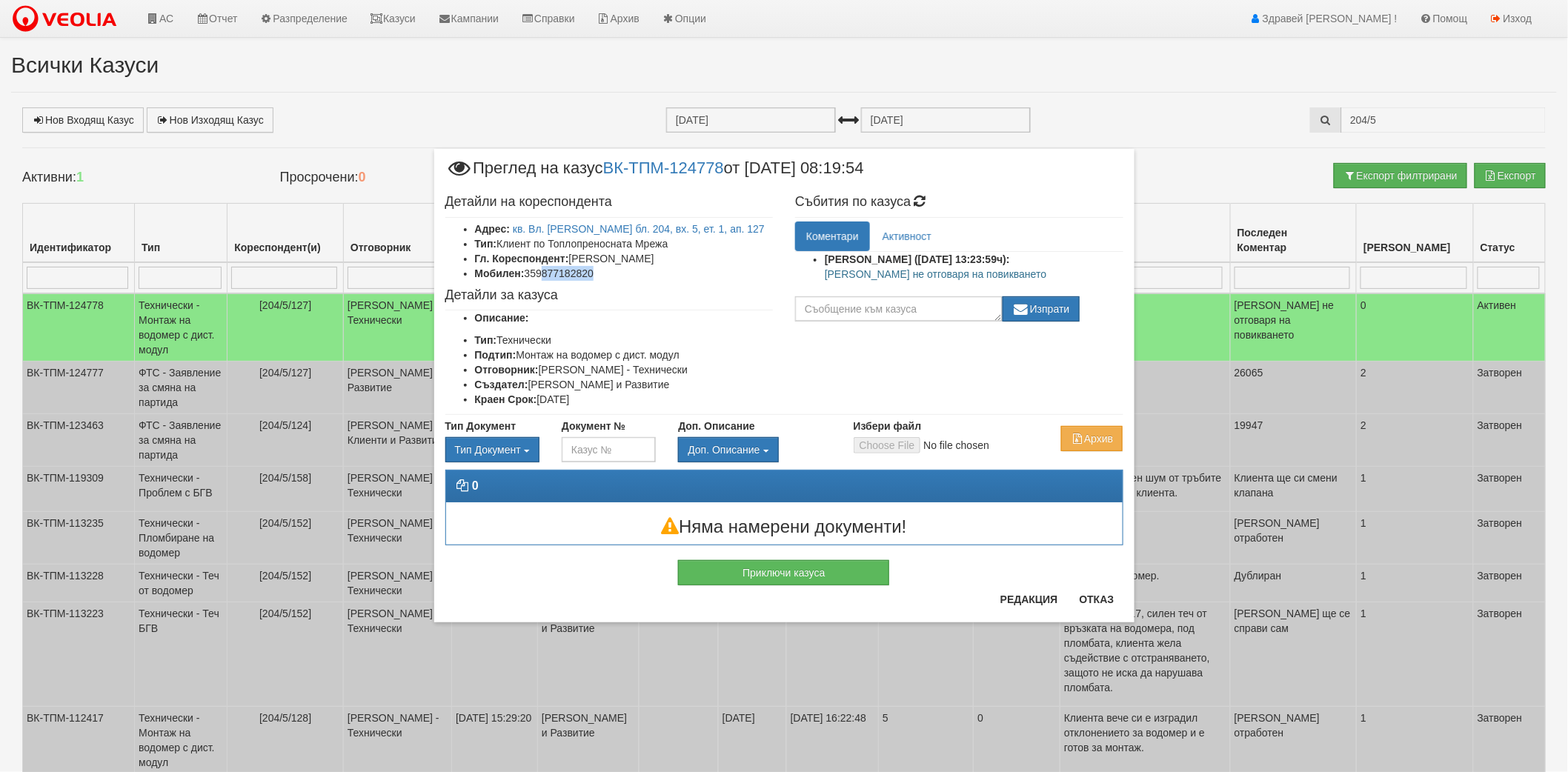
drag, startPoint x: 601, startPoint y: 275, endPoint x: 546, endPoint y: 269, distance: 55.3
click at [546, 269] on li "Мобилен: 359877182820" at bounding box center [624, 274] width 298 height 15
click at [616, 271] on li "Мобилен: 359877182820" at bounding box center [624, 274] width 298 height 15
drag, startPoint x: 605, startPoint y: 274, endPoint x: 547, endPoint y: 282, distance: 58.5
click at [546, 271] on li "Мобилен: 359877182820" at bounding box center [624, 274] width 298 height 15
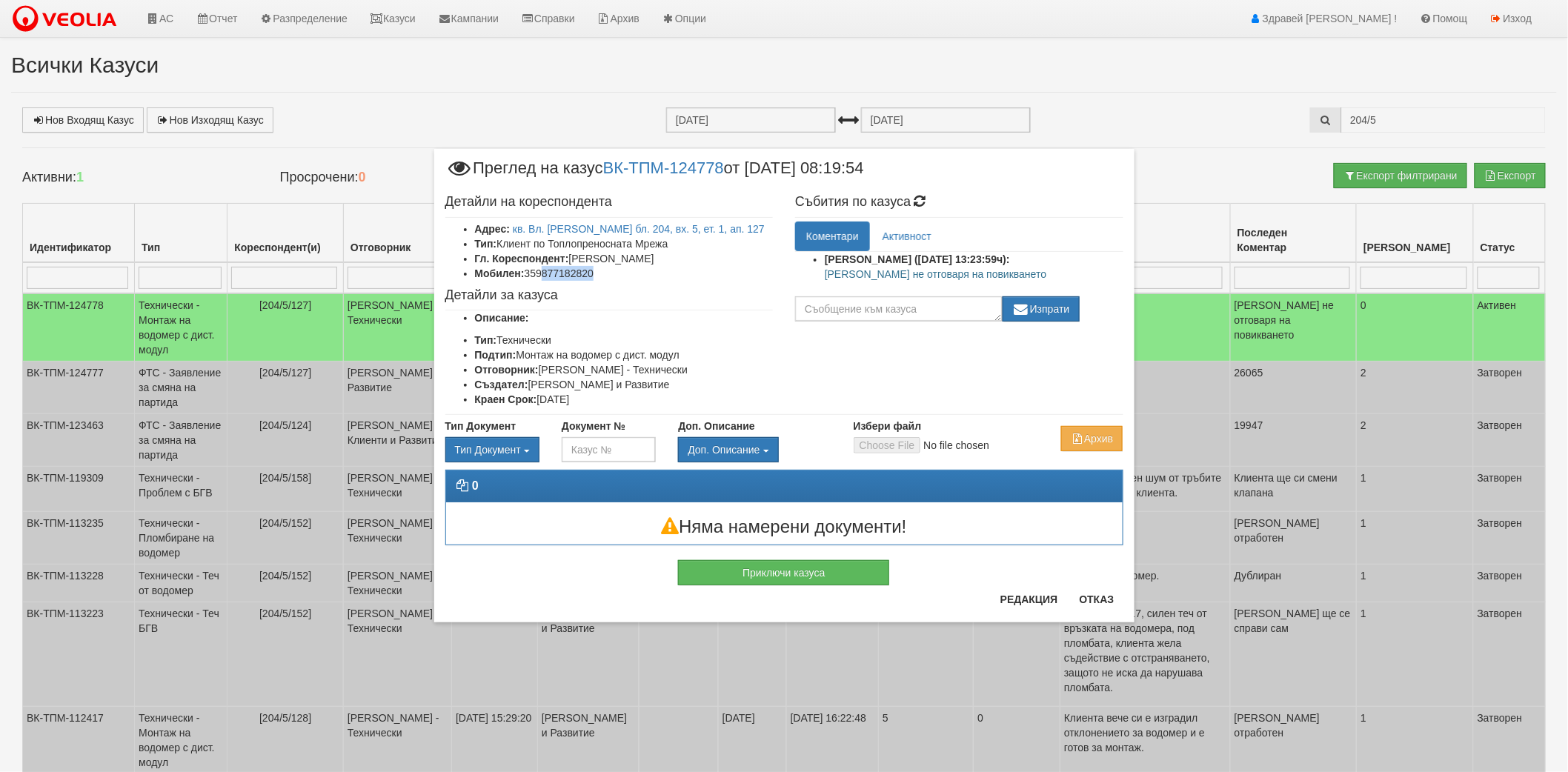
drag, startPoint x: 759, startPoint y: 375, endPoint x: 699, endPoint y: 386, distance: 61.0
click at [699, 386] on ul "Описание: Тип: Технически Подтип: Монтаж на водомер с дист. модул Отговорник: […" at bounding box center [610, 359] width 329 height 97
click at [673, 398] on li "Краен Срок: [DATE]" at bounding box center [624, 400] width 298 height 15
drag, startPoint x: 628, startPoint y: 395, endPoint x: 446, endPoint y: 202, distance: 265.3
click at [446, 202] on div "Детайли на кореспондента Адрес: кв. Вл. [PERSON_NAME] бл. 204, вх. 5, ет. 1, ап…" at bounding box center [610, 300] width 350 height 227
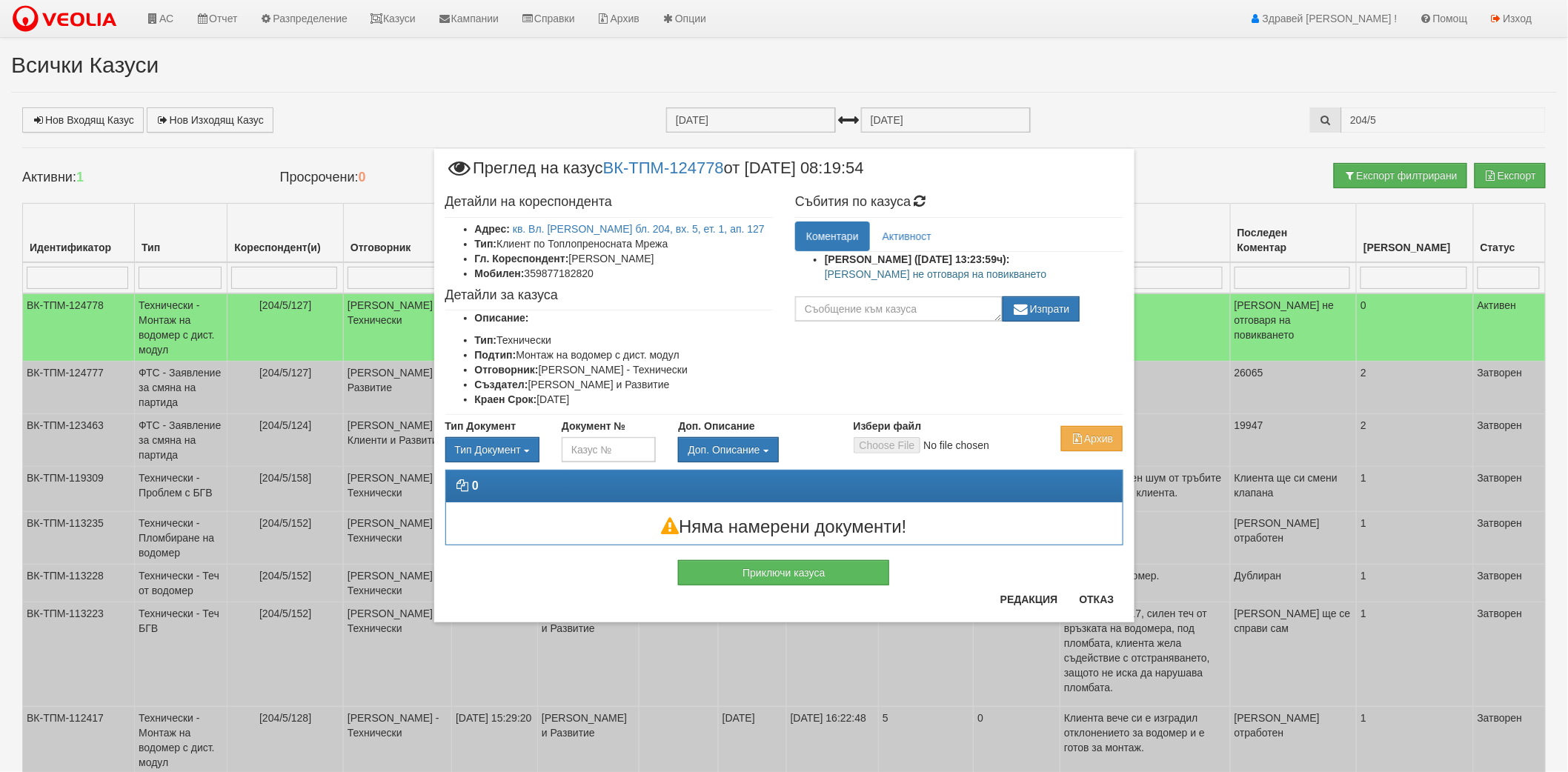
click at [676, 294] on h4 "Детайли за казуса" at bounding box center [610, 296] width 329 height 15
drag, startPoint x: 658, startPoint y: 408, endPoint x: 447, endPoint y: 200, distance: 296.3
click at [447, 200] on div "Детайли на кореспондента Адрес: кв. Вл. [PERSON_NAME] бл. 204, вх. 5, ет. 1, ап…" at bounding box center [610, 300] width 350 height 227
click at [447, 200] on h4 "Детайли на кореспондента" at bounding box center [610, 203] width 329 height 15
drag, startPoint x: 447, startPoint y: 201, endPoint x: 764, endPoint y: 385, distance: 366.5
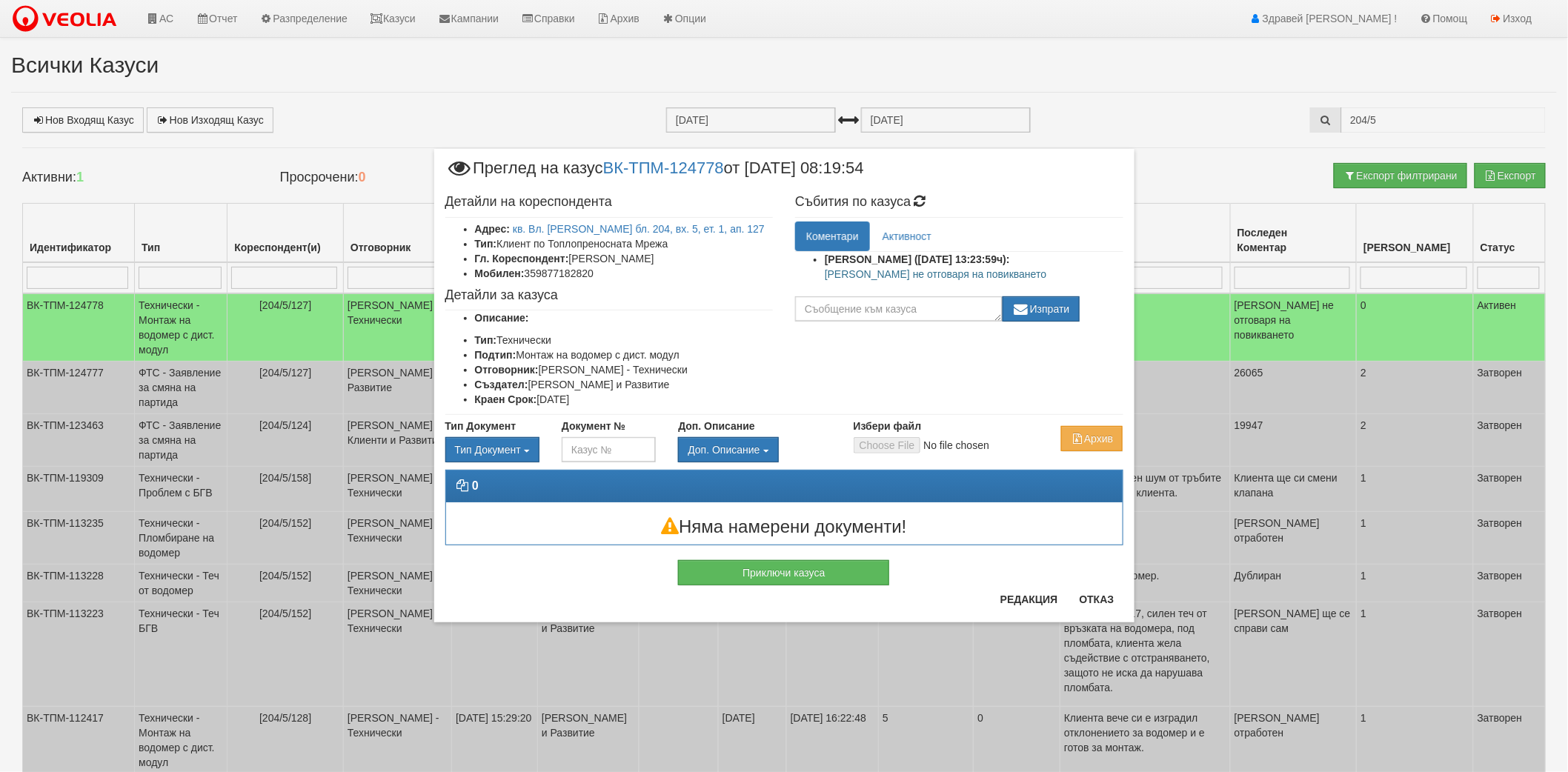
click at [764, 385] on div "Детайли на кореспондента Адрес: кв. Вл. [PERSON_NAME] бл. 204, вх. 5, ет. 1, ап…" at bounding box center [610, 300] width 350 height 227
click at [767, 389] on li "Създател: [PERSON_NAME] и Развитие" at bounding box center [624, 384] width 298 height 15
drag, startPoint x: 648, startPoint y: 408, endPoint x: 408, endPoint y: 278, distance: 272.9
click at [408, 278] on div "× Преглед на казус ВК-ТПМ-124778 от [DATE] 08:19:54 Детайли на кореспондента Ад…" at bounding box center [784, 311] width 867 height 622
